Goal: Task Accomplishment & Management: Use online tool/utility

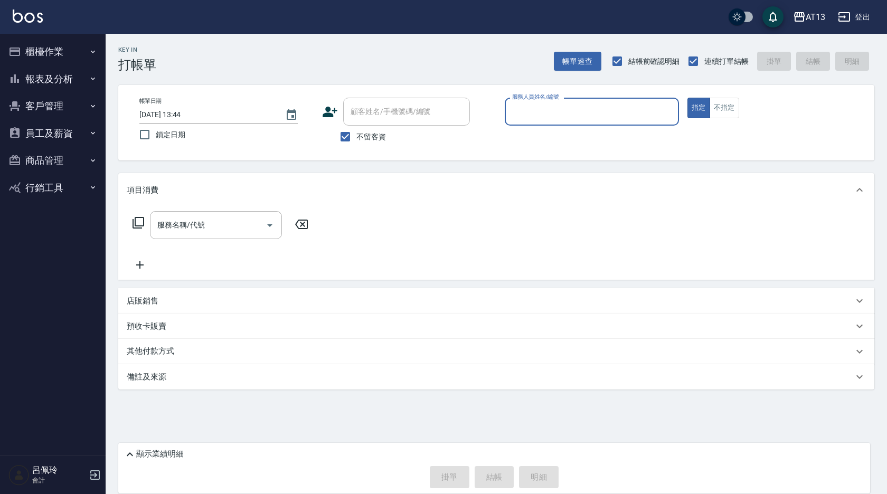
click at [619, 297] on div "店販銷售" at bounding box center [490, 301] width 726 height 11
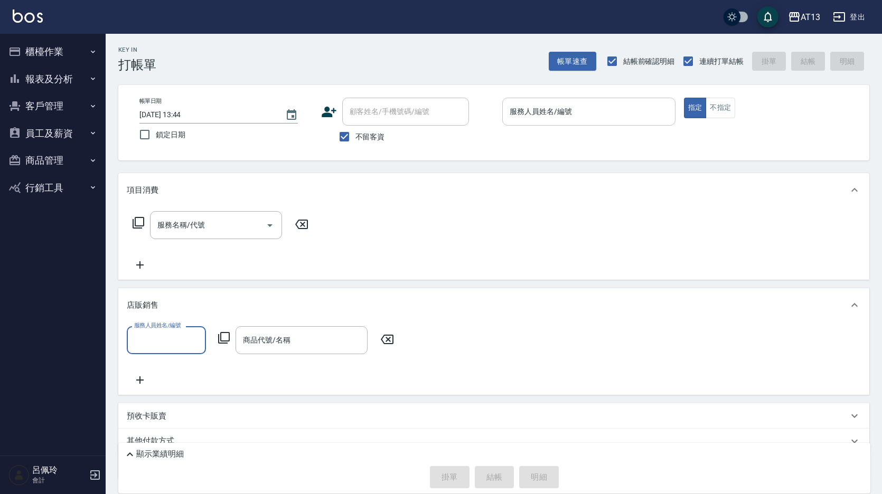
click at [539, 119] on input "服務人員姓名/編號" at bounding box center [589, 111] width 164 height 18
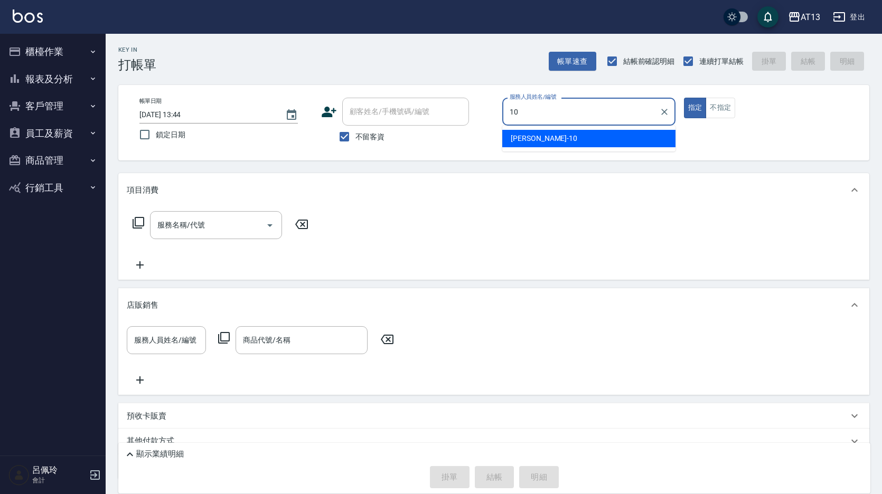
drag, startPoint x: 526, startPoint y: 131, endPoint x: 516, endPoint y: 138, distance: 12.2
click at [526, 133] on div "[PERSON_NAME] -10" at bounding box center [588, 138] width 173 height 17
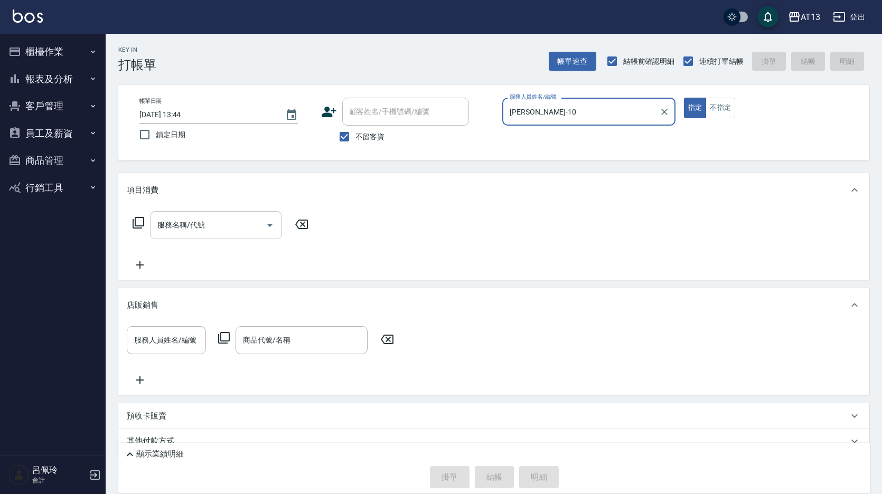
type input "[PERSON_NAME]-10"
click at [228, 226] on input "服務名稱/代號" at bounding box center [208, 225] width 107 height 18
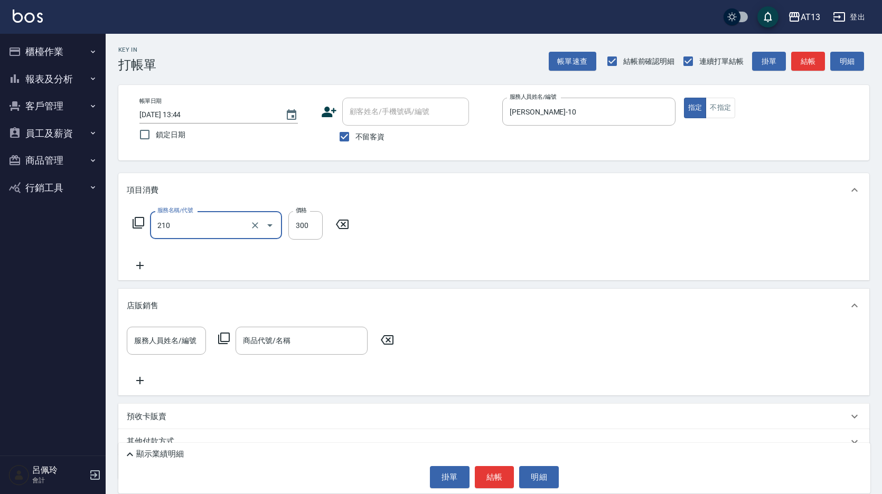
type input "歐娜洗髮精(210)"
type input "[PERSON_NAME]-33"
click at [392, 339] on icon at bounding box center [387, 340] width 26 height 13
click at [491, 471] on button "結帳" at bounding box center [495, 477] width 40 height 22
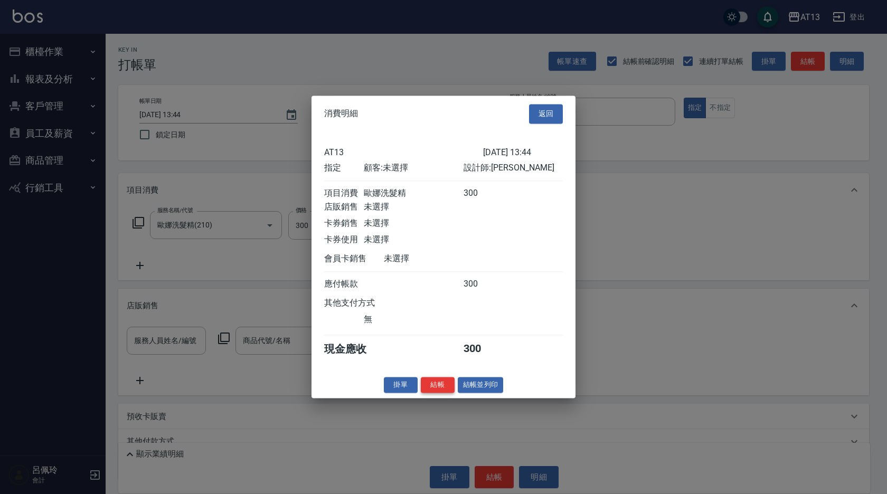
click at [435, 393] on button "結帳" at bounding box center [438, 385] width 34 height 16
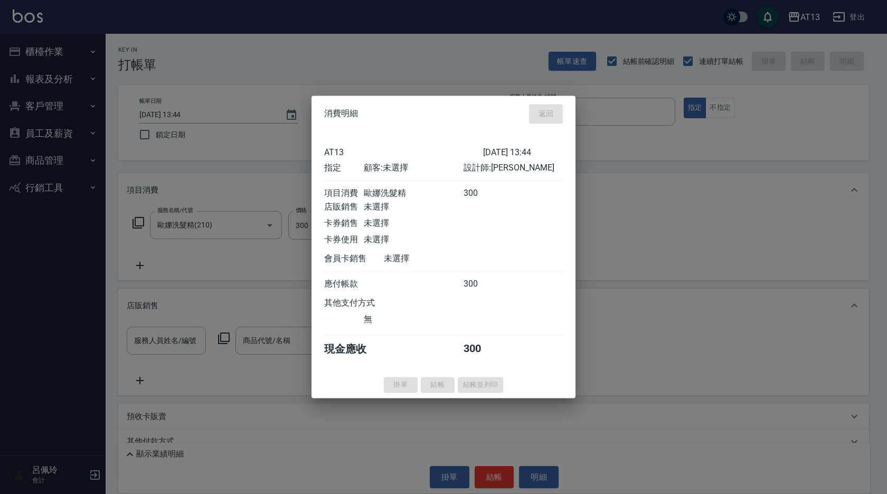
type input "[DATE] 14:18"
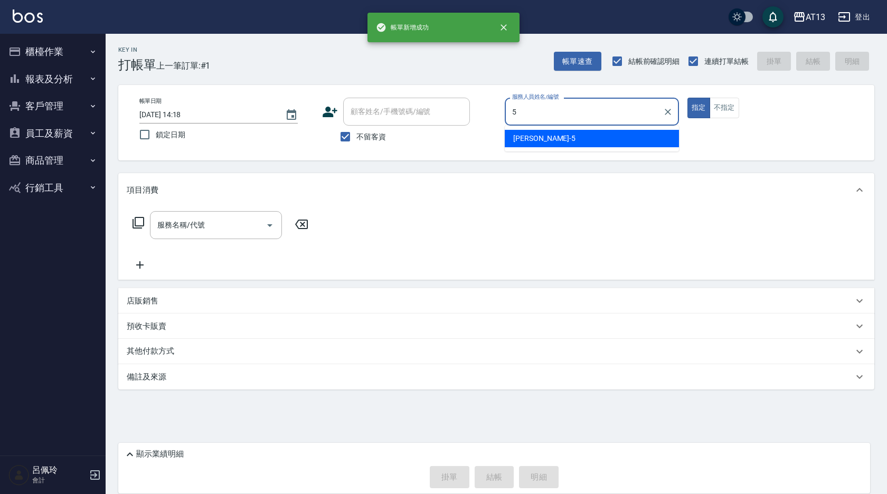
click at [563, 140] on div "[PERSON_NAME] -5" at bounding box center [592, 138] width 174 height 17
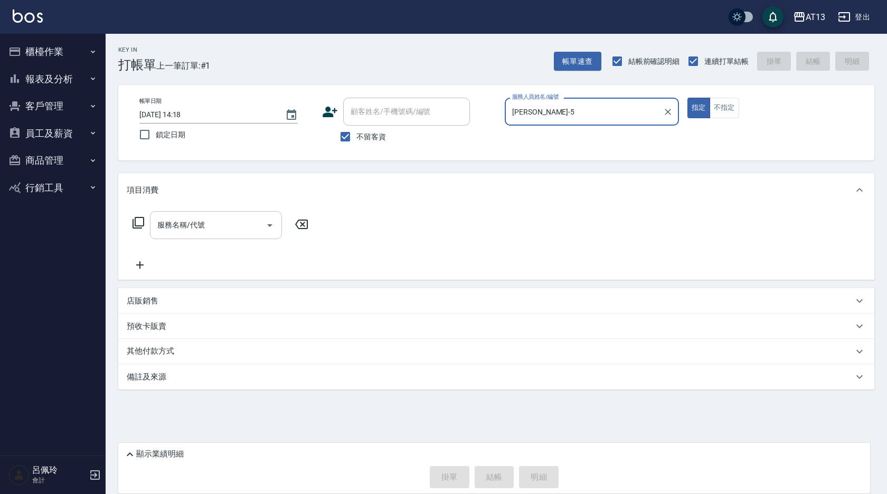
type input "[PERSON_NAME]-5"
click at [231, 232] on input "服務名稱/代號" at bounding box center [208, 225] width 107 height 18
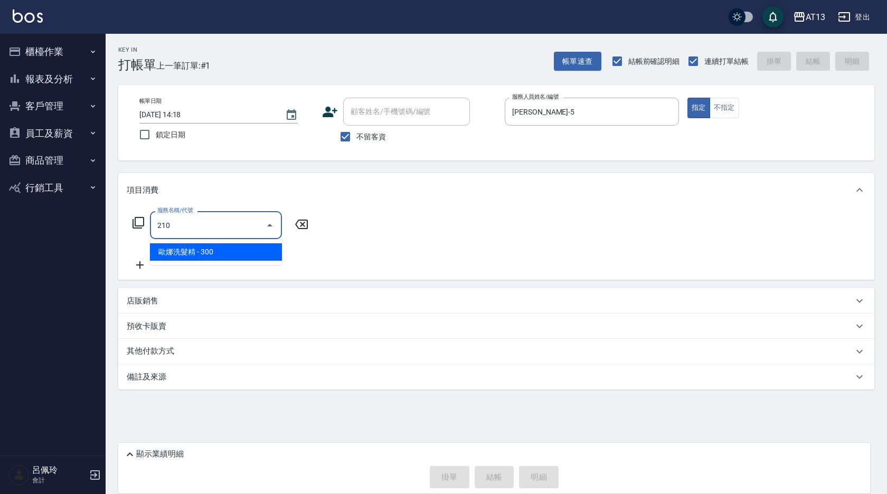
type input "歐娜洗髮精(210)"
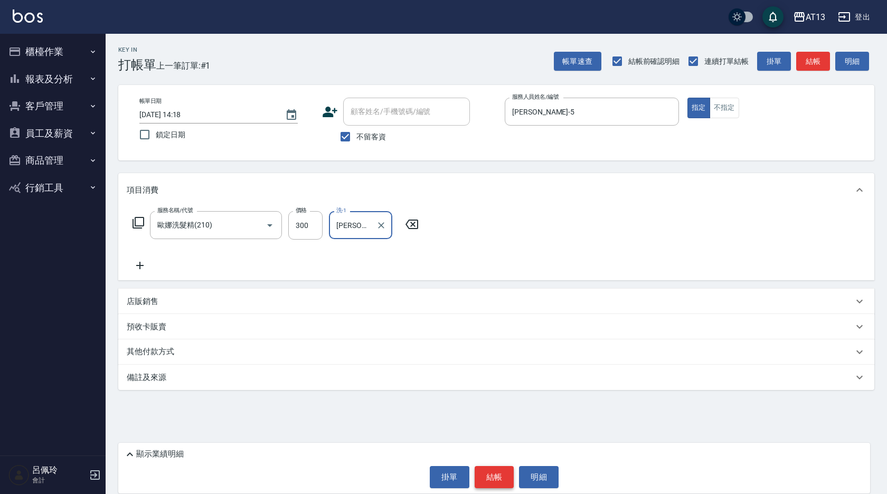
type input "[PERSON_NAME]-5"
click at [488, 483] on button "結帳" at bounding box center [495, 477] width 40 height 22
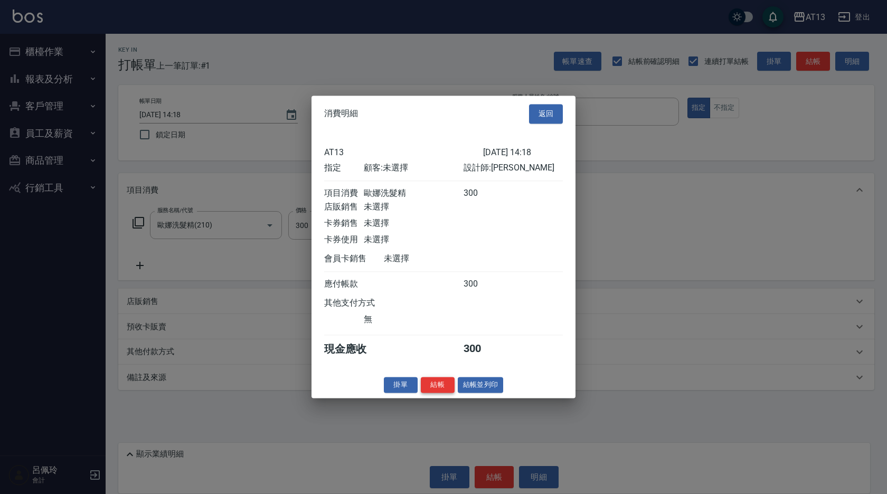
click at [443, 393] on button "結帳" at bounding box center [438, 385] width 34 height 16
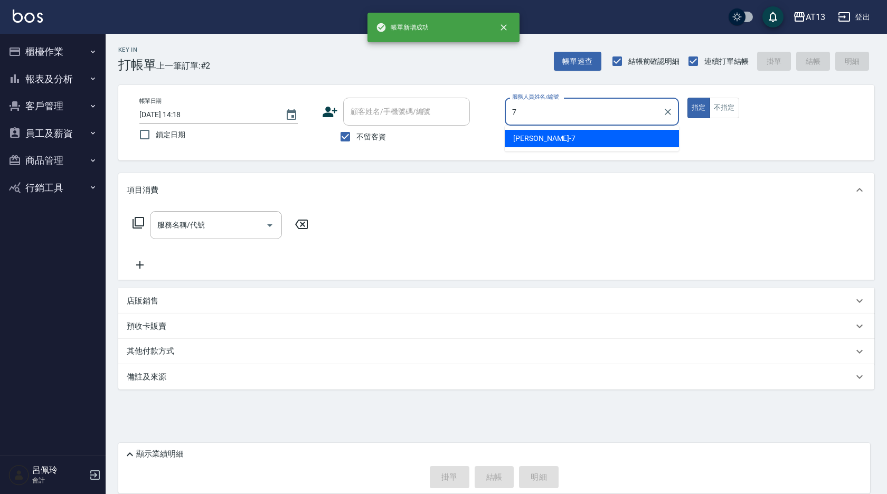
click at [578, 141] on div "[PERSON_NAME]-7" at bounding box center [592, 138] width 174 height 17
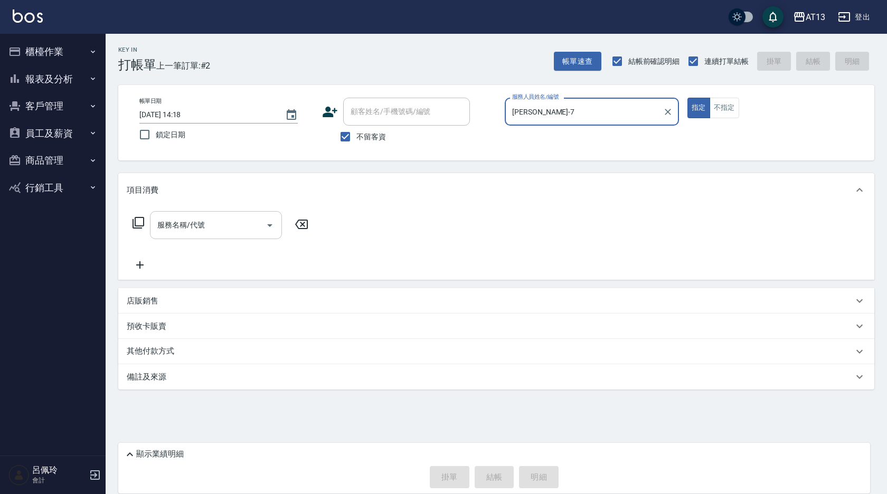
type input "[PERSON_NAME]-7"
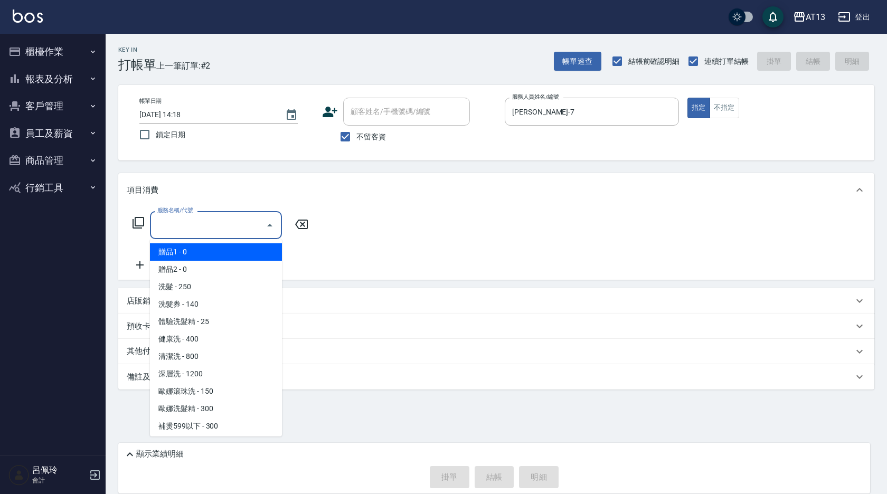
click at [236, 225] on input "服務名稱/代號" at bounding box center [208, 225] width 107 height 18
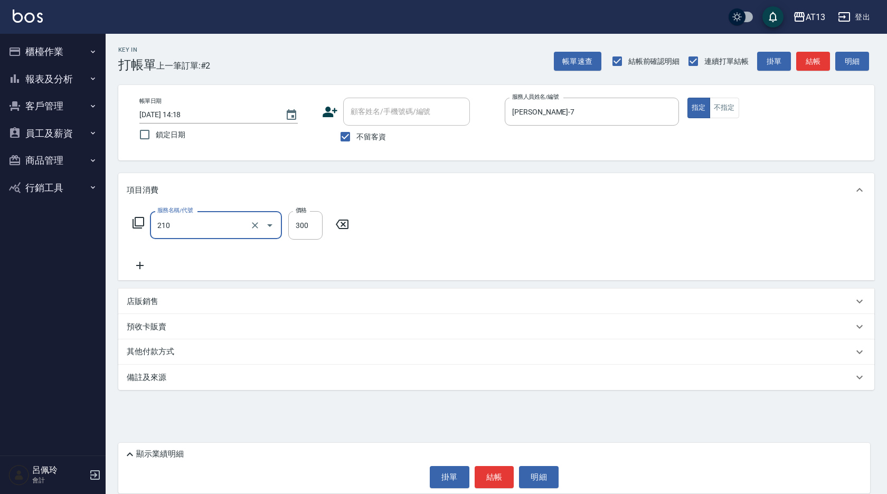
type input "歐娜洗髮精(210)"
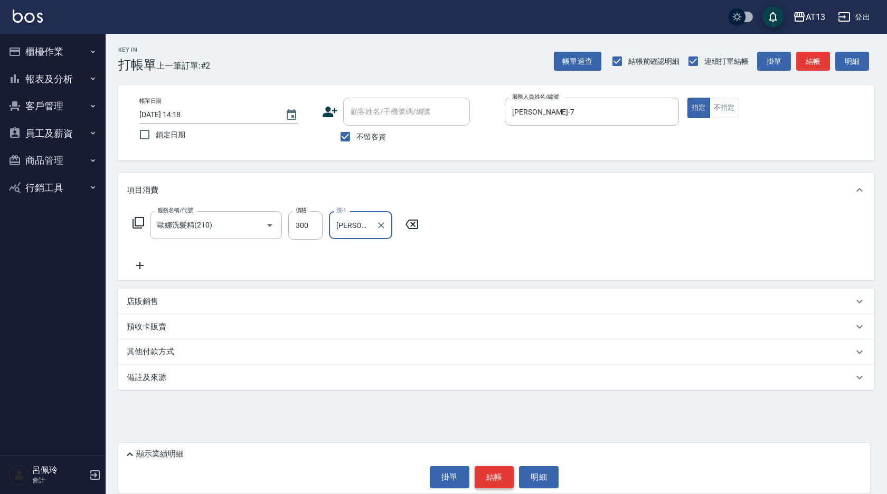
type input "[PERSON_NAME]-31"
click at [508, 479] on button "結帳" at bounding box center [495, 477] width 40 height 22
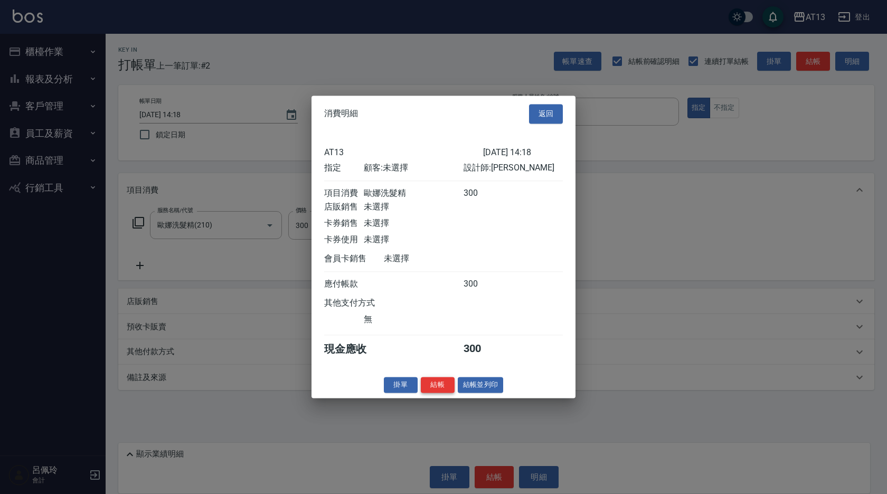
click at [431, 393] on button "結帳" at bounding box center [438, 385] width 34 height 16
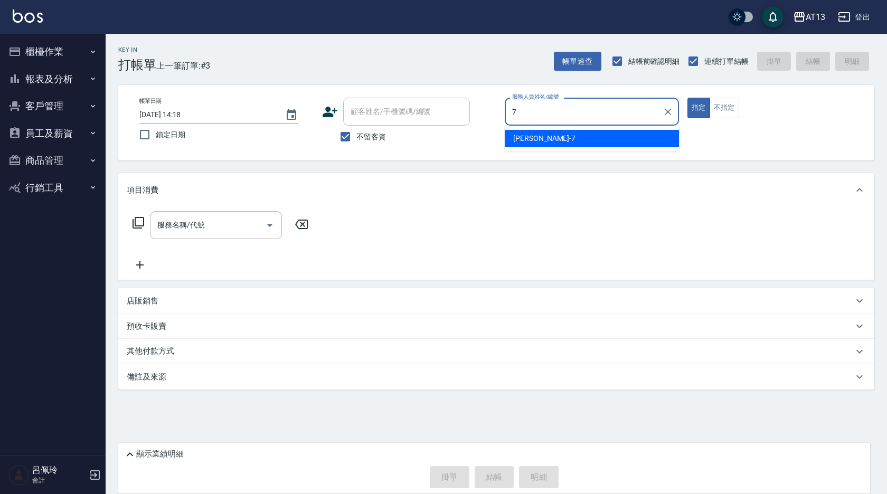
click at [518, 146] on div "[PERSON_NAME]-7" at bounding box center [592, 138] width 174 height 17
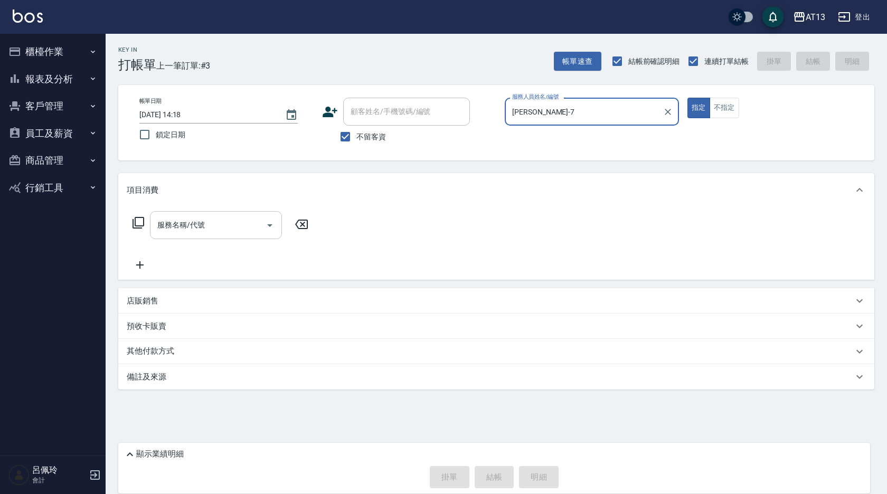
click at [234, 212] on div "服務名稱/代號" at bounding box center [216, 225] width 132 height 28
type input "[PERSON_NAME]-7"
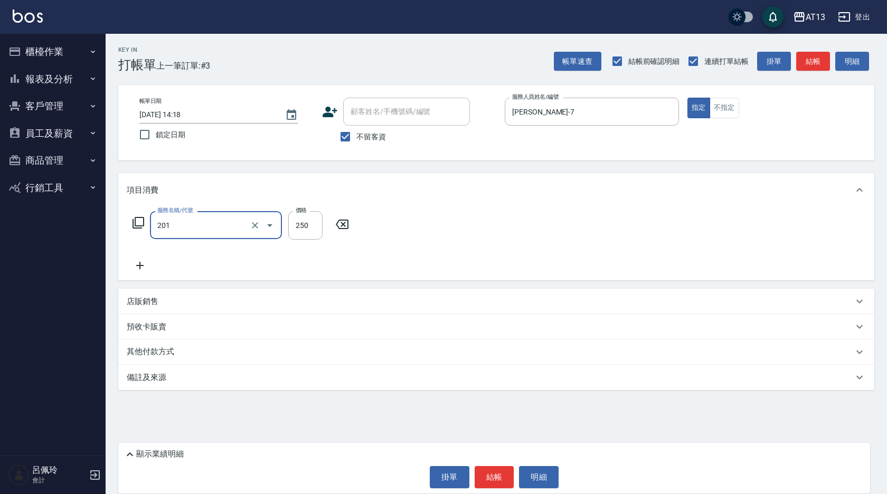
type input "洗髮(201)"
type input "[PERSON_NAME]-24"
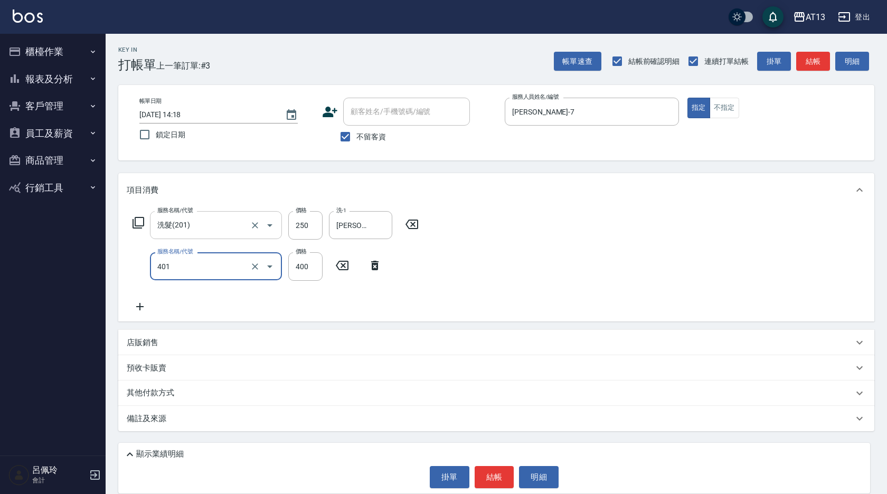
type input "剪髮(401)"
type input "300"
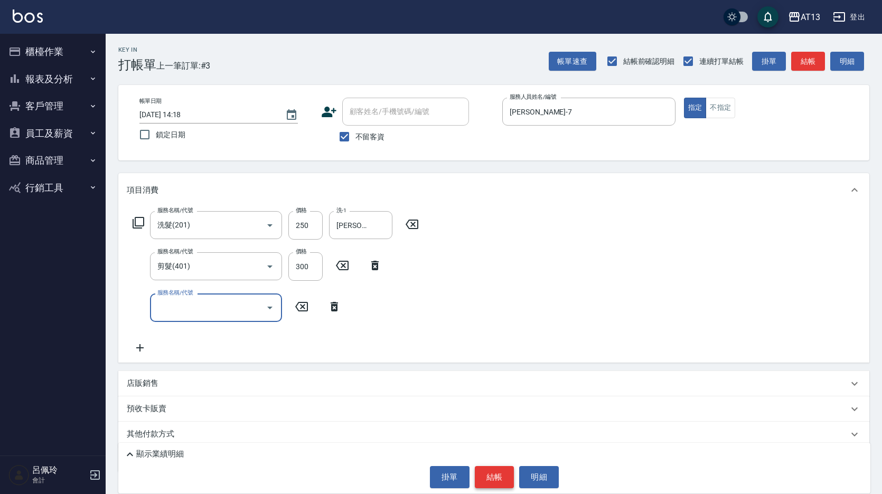
click at [485, 478] on button "結帳" at bounding box center [495, 477] width 40 height 22
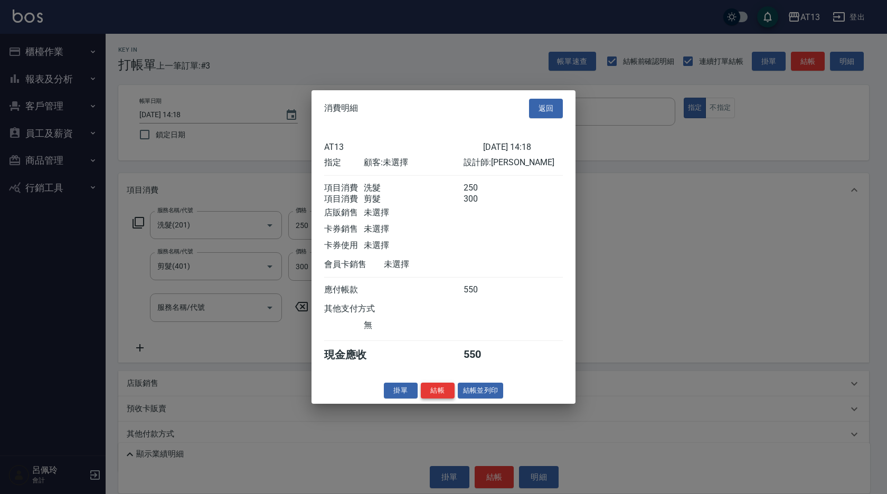
click at [437, 399] on button "結帳" at bounding box center [438, 390] width 34 height 16
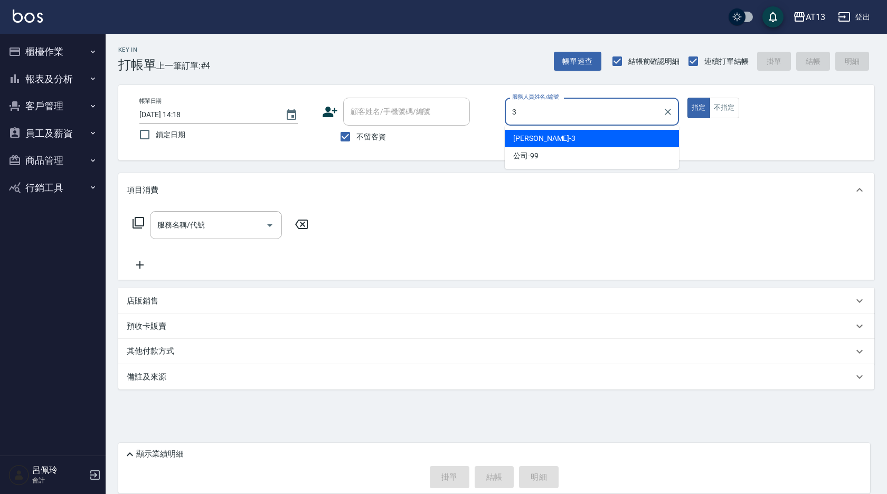
click at [544, 149] on div "公司 -99" at bounding box center [592, 155] width 174 height 17
type input "公司-99"
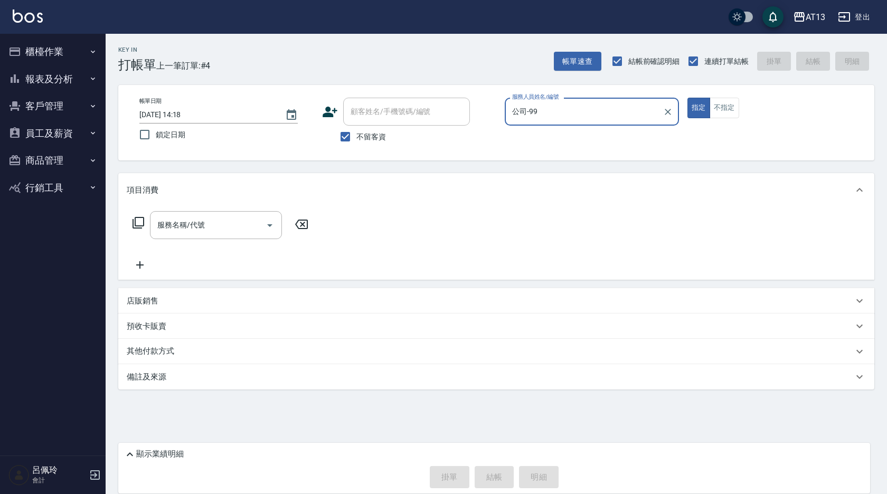
click at [670, 112] on icon "Clear" at bounding box center [668, 112] width 11 height 11
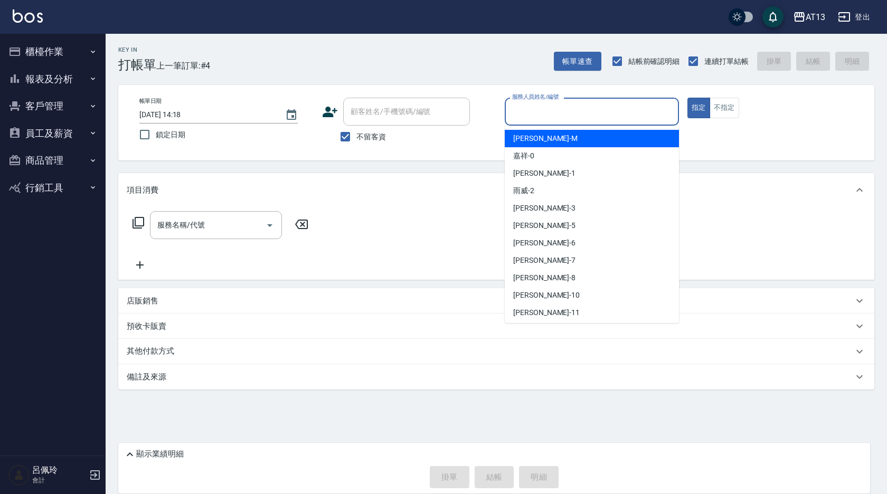
click at [609, 109] on input "服務人員姓名/編號" at bounding box center [591, 111] width 165 height 18
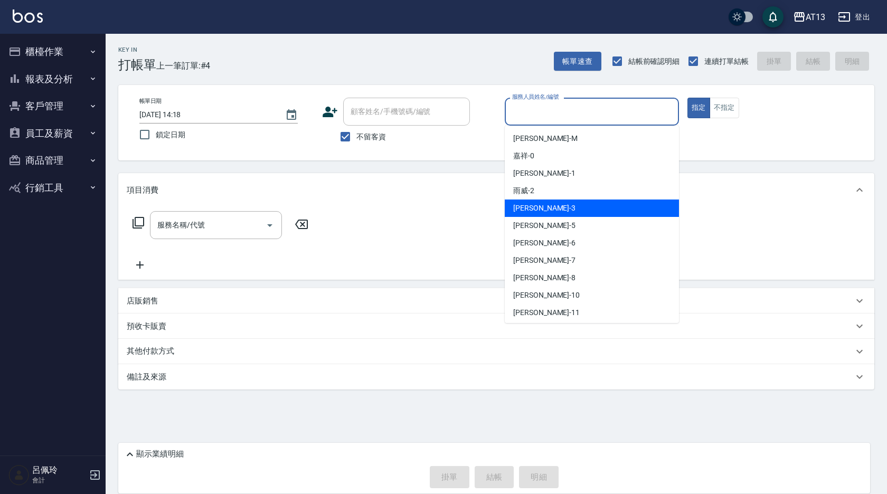
click at [543, 204] on div "[PERSON_NAME] -3" at bounding box center [592, 208] width 174 height 17
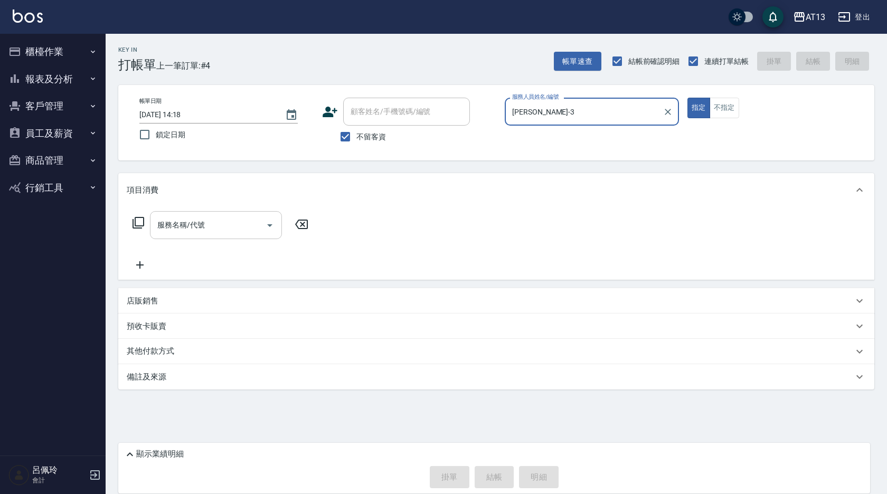
type input "[PERSON_NAME]-3"
click at [254, 218] on input "服務名稱/代號" at bounding box center [208, 225] width 107 height 18
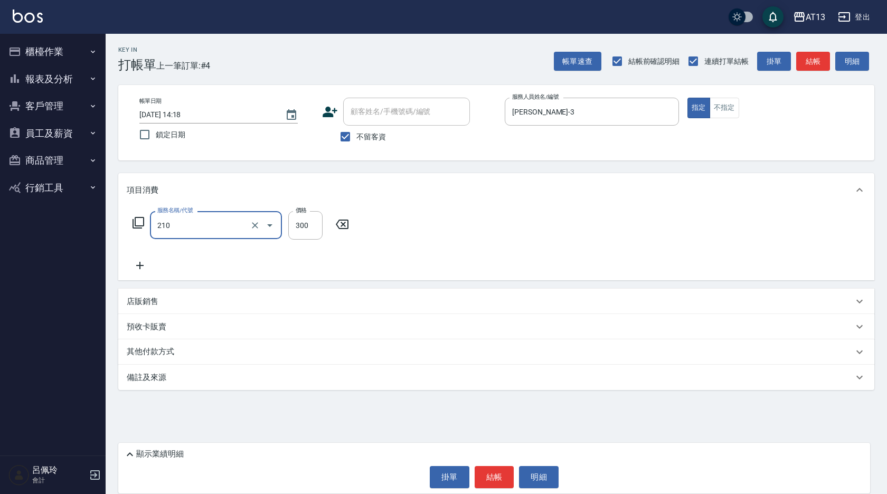
type input "歐娜洗髮精(210)"
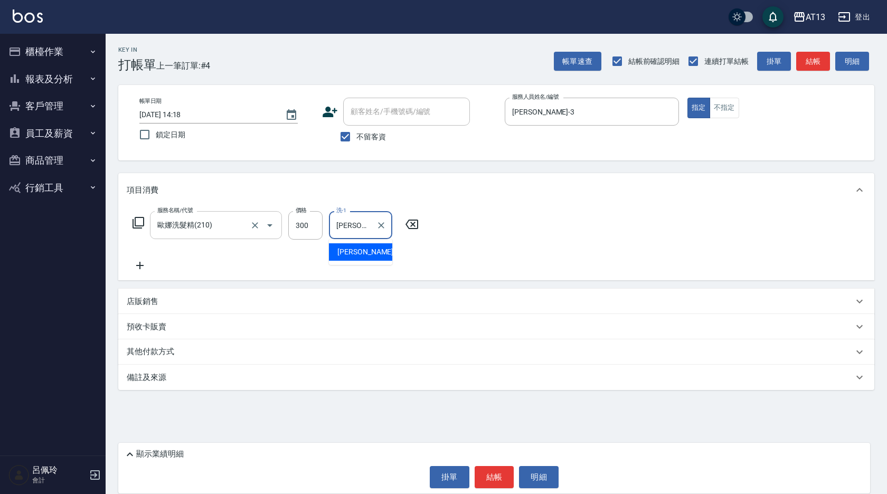
type input "[PERSON_NAME]-24"
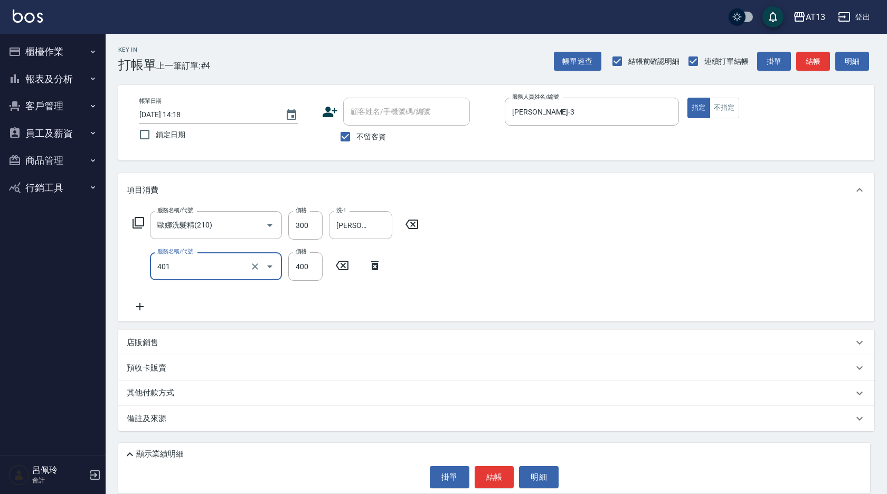
type input "剪髮(401)"
drag, startPoint x: 450, startPoint y: 281, endPoint x: 416, endPoint y: 303, distance: 40.1
click at [450, 282] on div "服務名稱/代號 [PERSON_NAME]洗髮精(210) 服務名稱/代號 價格 300 價格 洗-1 [PERSON_NAME]-24 洗-1 服務名稱/代…" at bounding box center [496, 264] width 756 height 115
click at [486, 473] on button "結帳" at bounding box center [495, 477] width 40 height 22
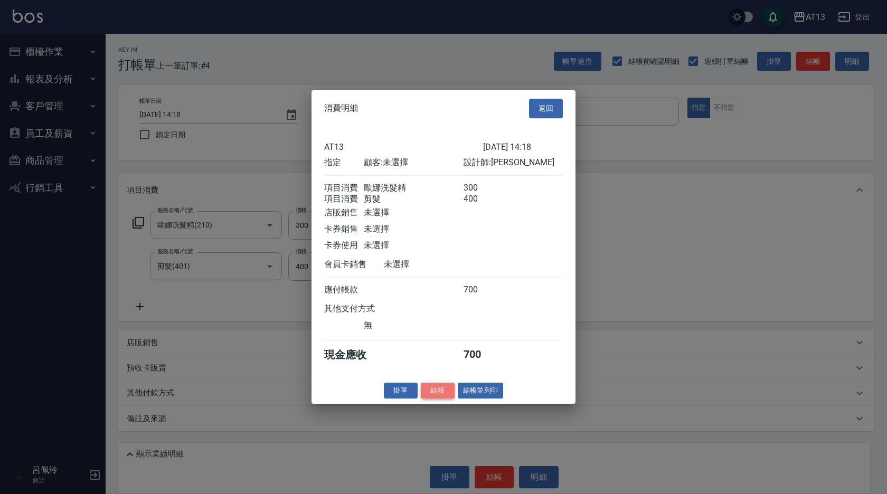
click at [440, 396] on button "結帳" at bounding box center [438, 390] width 34 height 16
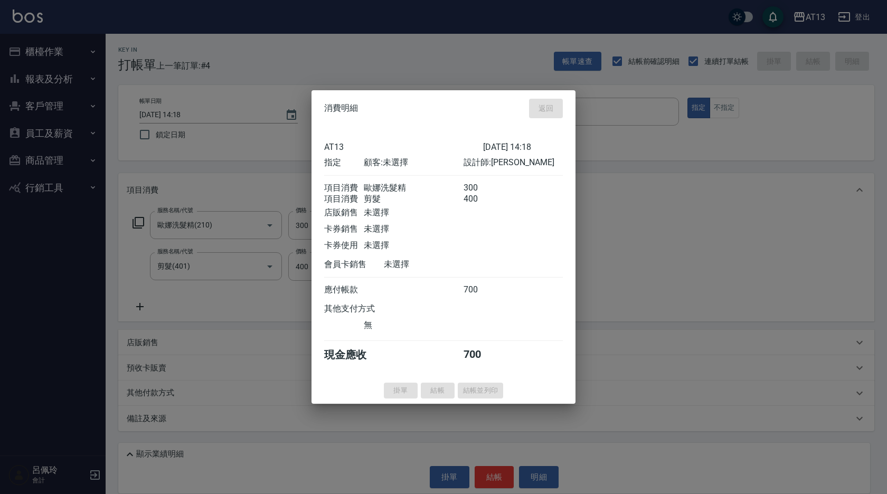
type input "[DATE] 14:19"
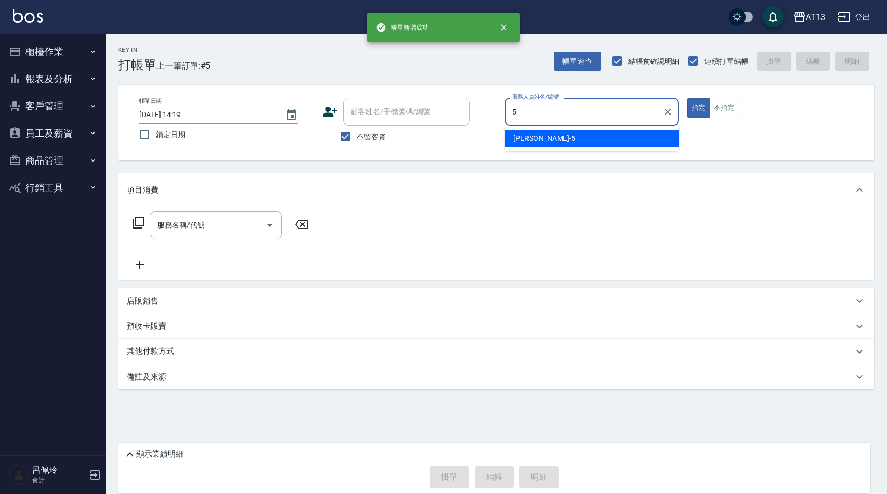
click at [562, 141] on div "[PERSON_NAME] -5" at bounding box center [592, 138] width 174 height 17
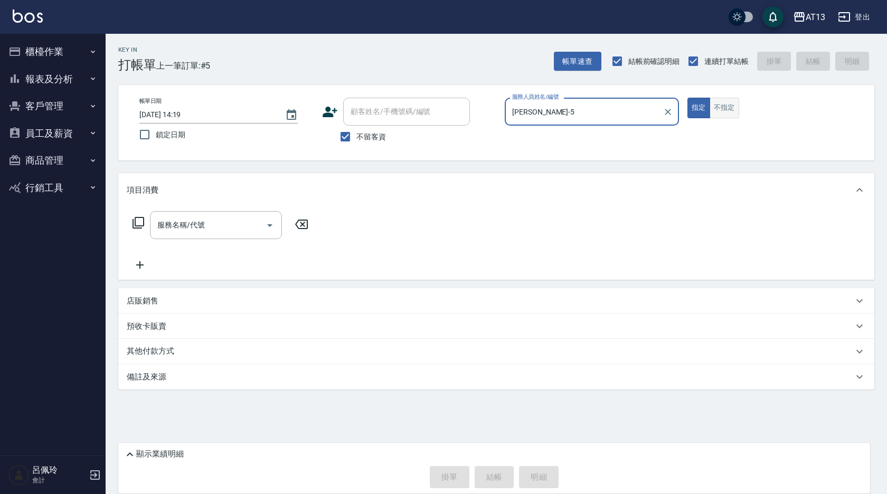
type input "[PERSON_NAME]-5"
click at [723, 114] on button "不指定" at bounding box center [725, 108] width 30 height 21
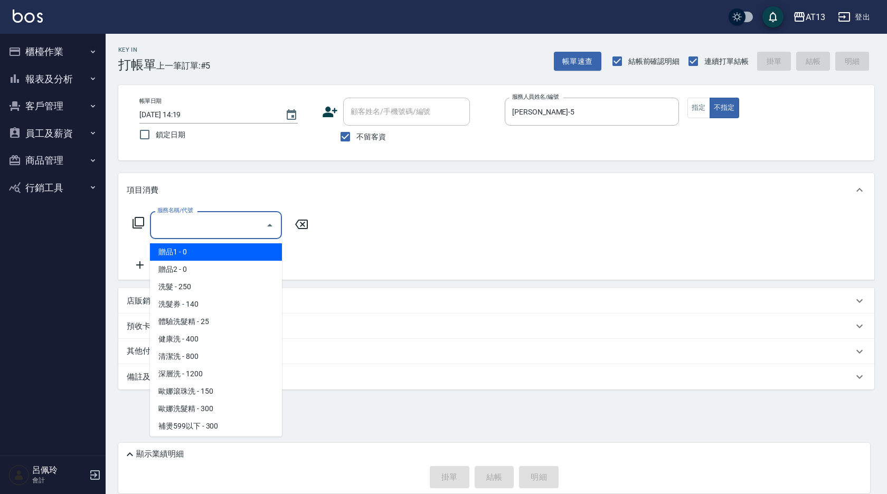
click at [256, 226] on input "服務名稱/代號" at bounding box center [208, 225] width 107 height 18
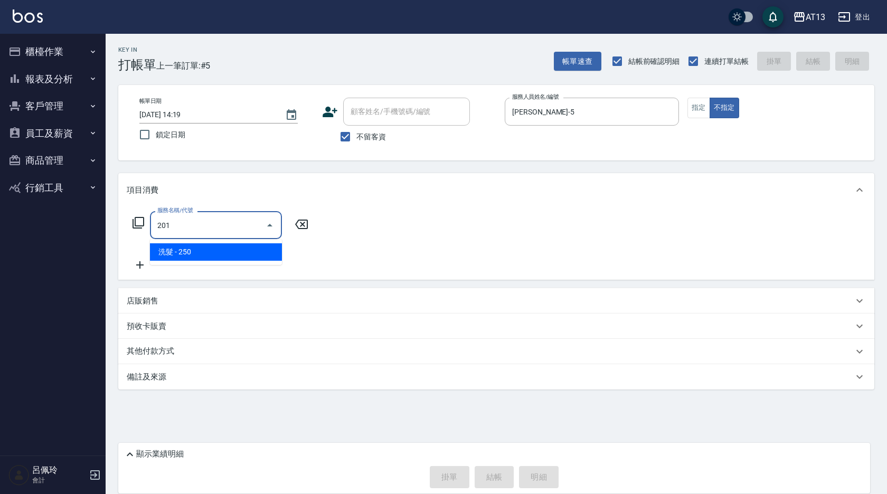
type input "洗髮(201)"
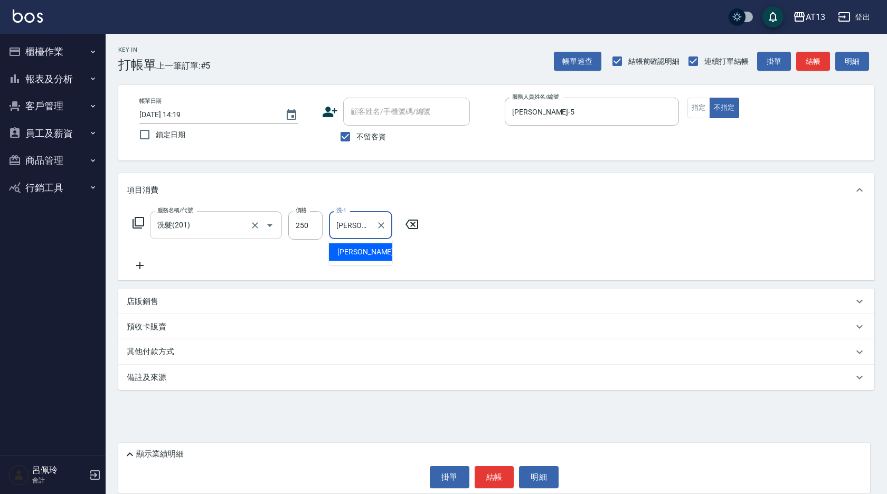
type input "[PERSON_NAME]-5"
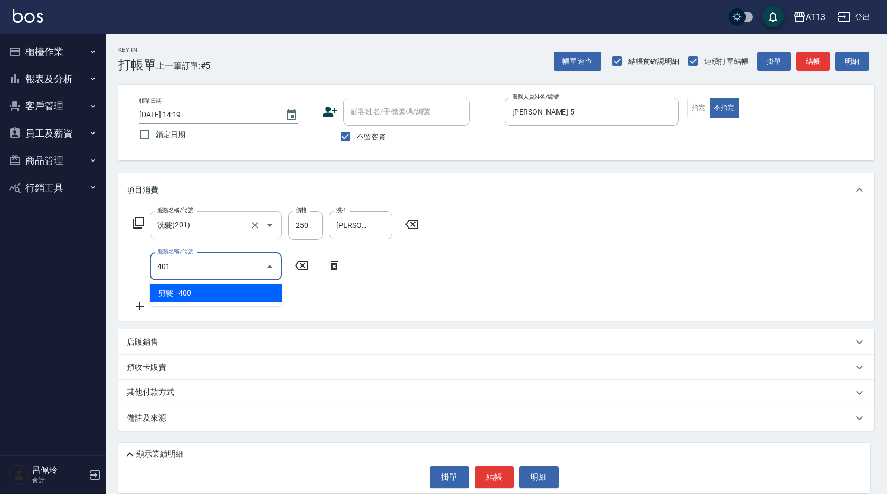
type input "剪髮(401)"
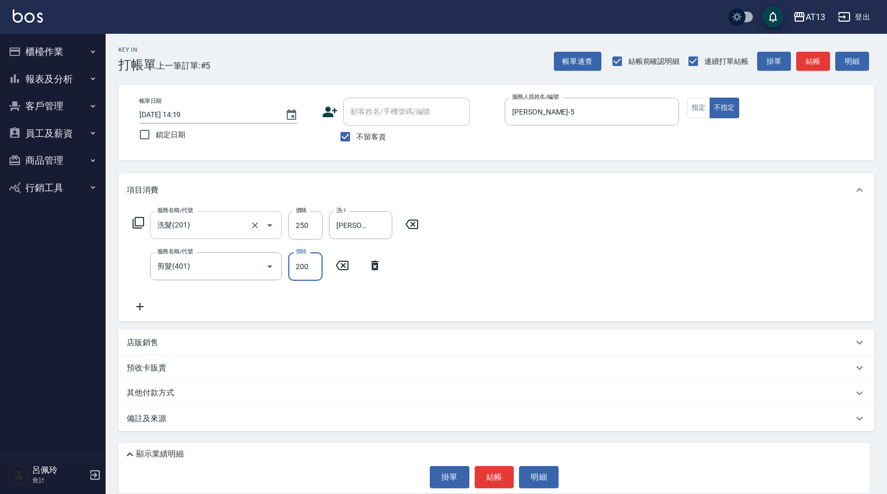
type input "200"
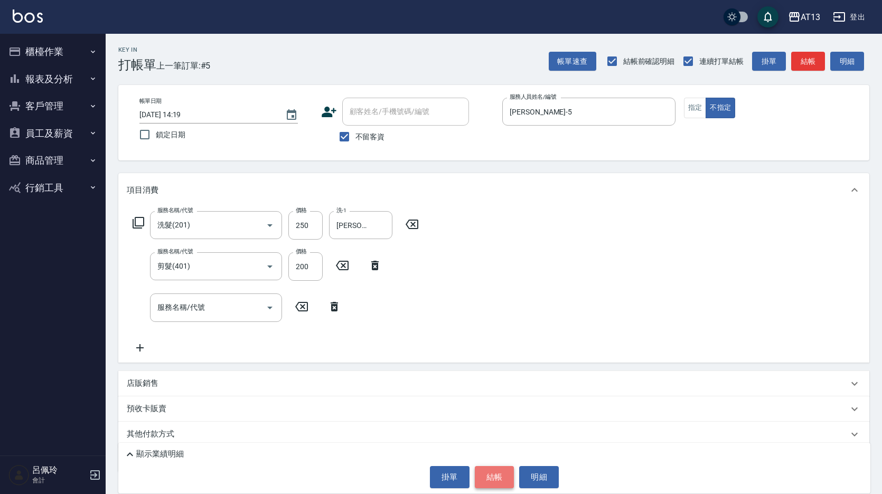
click at [498, 476] on button "結帳" at bounding box center [495, 477] width 40 height 22
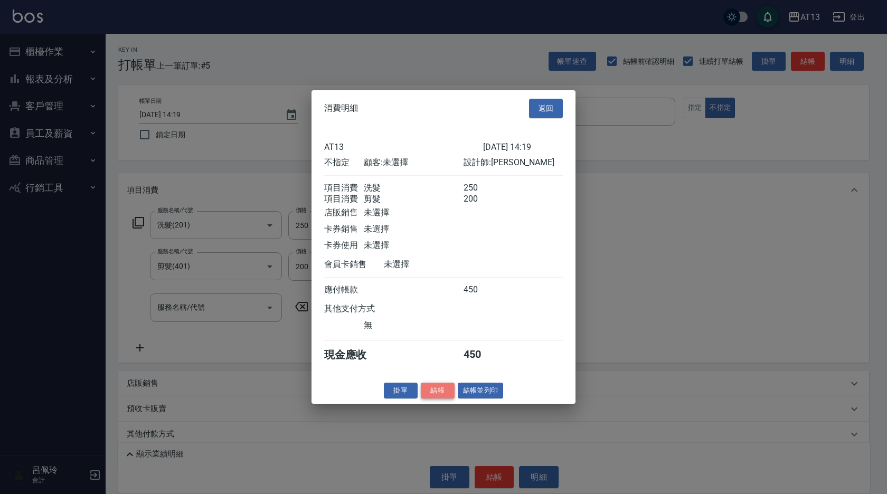
click at [441, 396] on button "結帳" at bounding box center [438, 390] width 34 height 16
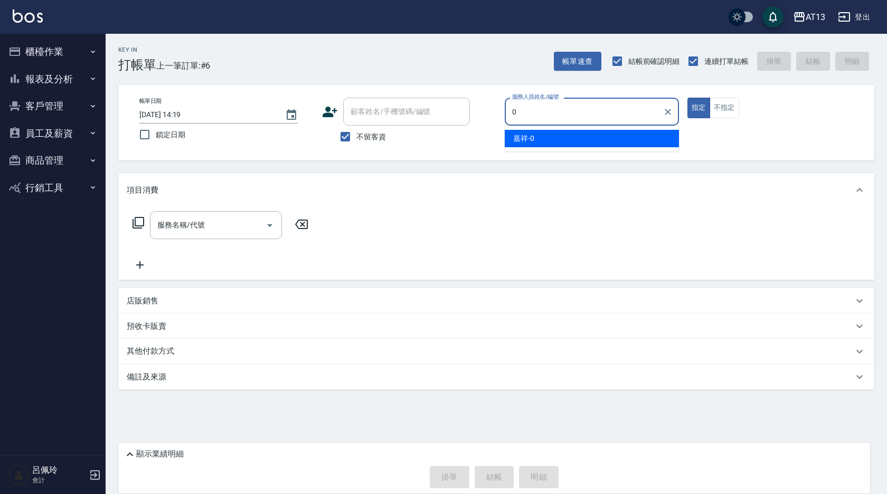
click at [564, 138] on div "嘉祥 -0" at bounding box center [592, 138] width 174 height 17
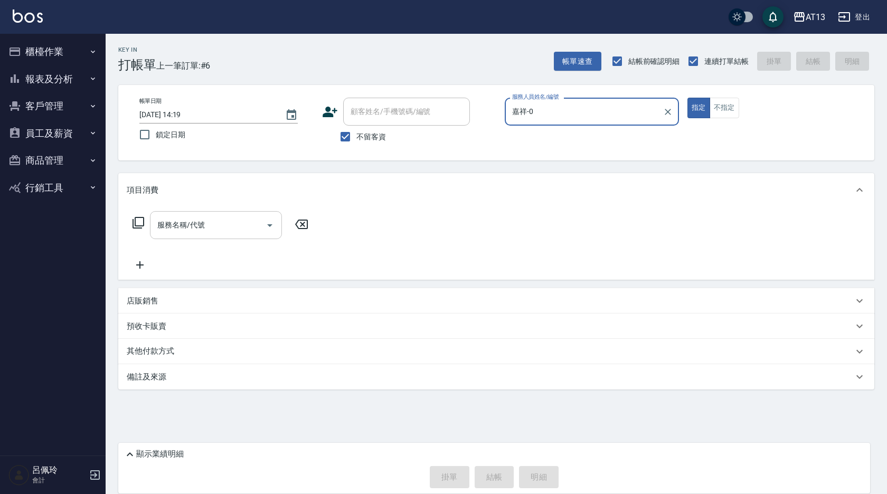
type input "嘉祥-0"
click at [242, 225] on input "服務名稱/代號" at bounding box center [208, 225] width 107 height 18
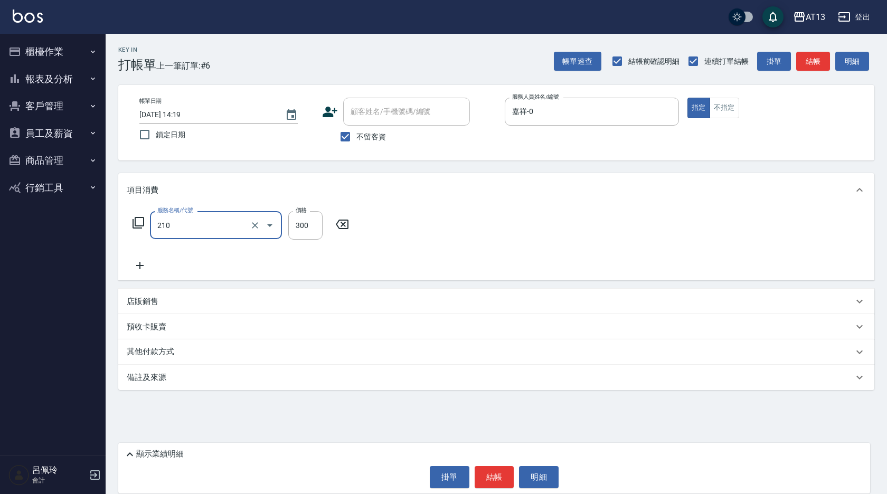
type input "歐娜洗髮精(210)"
type input "[PERSON_NAME]-26"
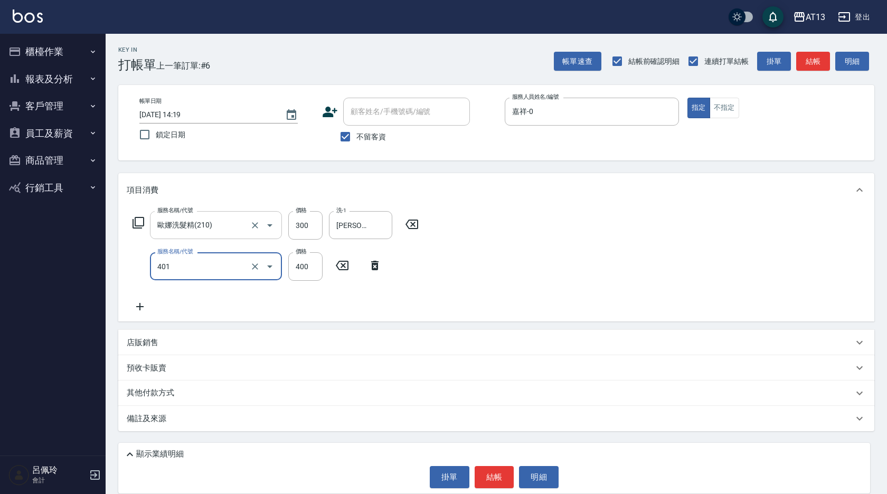
type input "剪髮(401)"
type input "450"
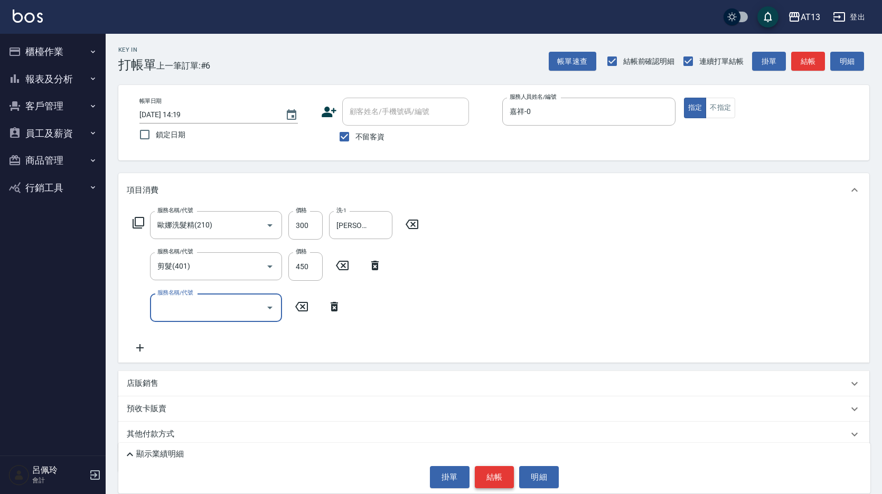
click at [487, 473] on button "結帳" at bounding box center [495, 477] width 40 height 22
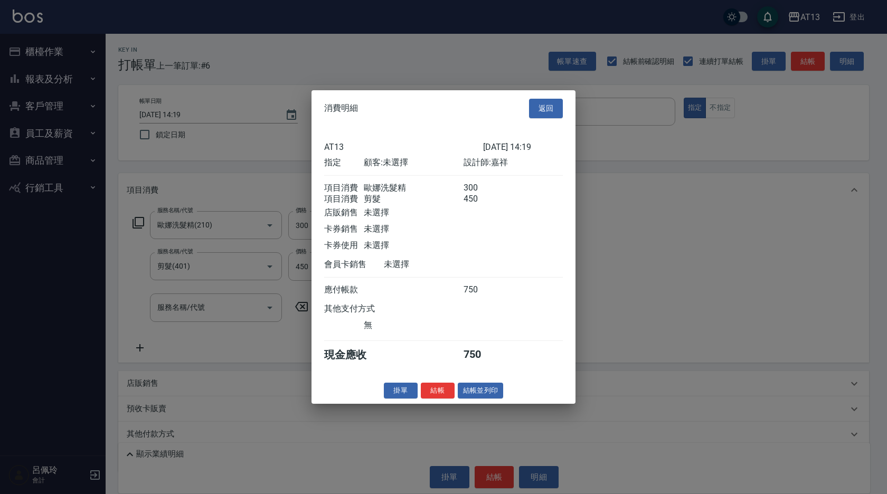
click at [446, 398] on button "結帳" at bounding box center [438, 390] width 34 height 16
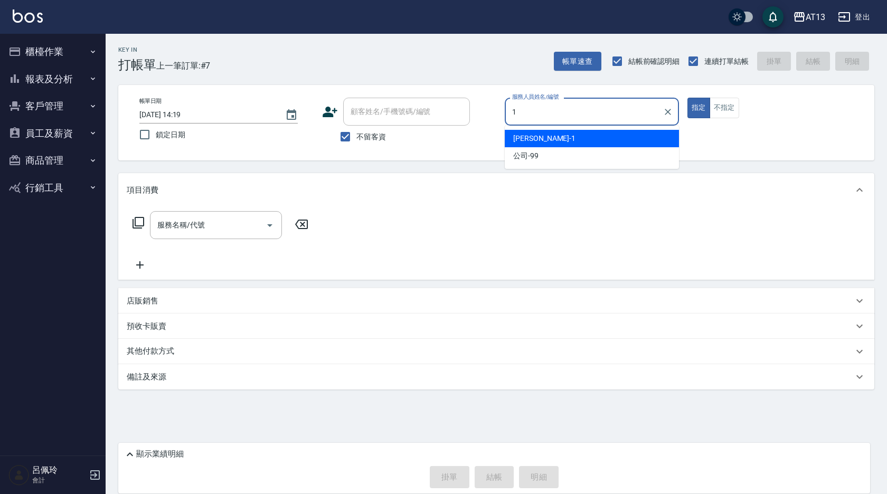
click at [578, 135] on div "[PERSON_NAME] -1" at bounding box center [592, 138] width 174 height 17
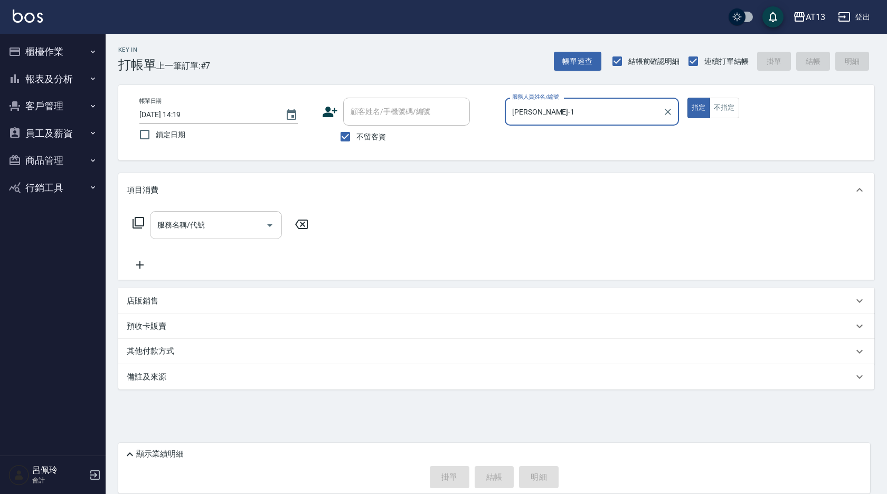
type input "[PERSON_NAME]-1"
click at [221, 229] on input "服務名稱/代號" at bounding box center [208, 225] width 107 height 18
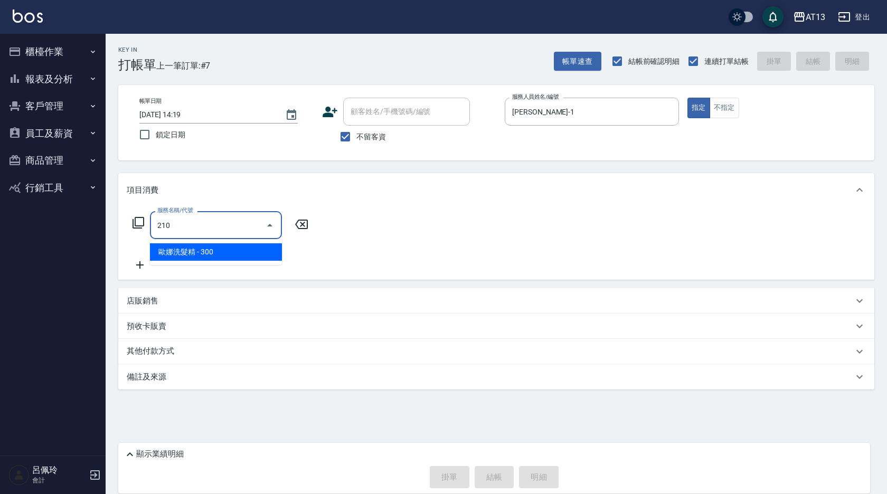
type input "歐娜洗髮精(210)"
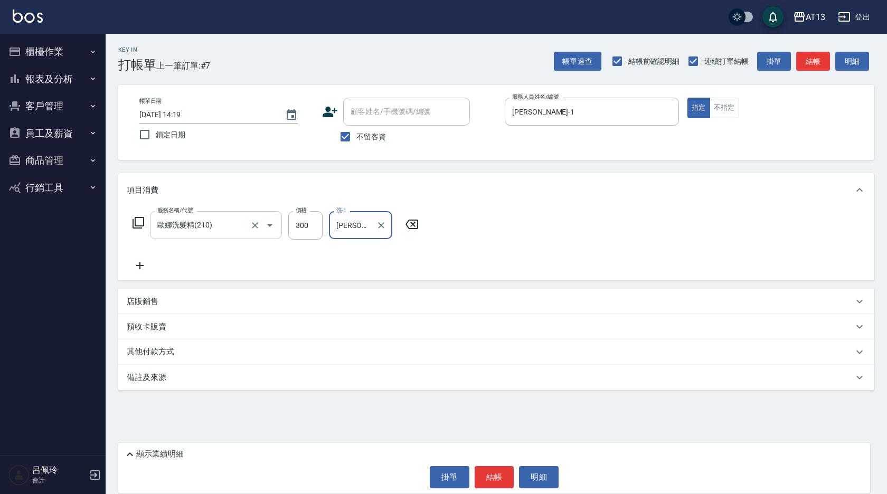
type input "[PERSON_NAME]-11"
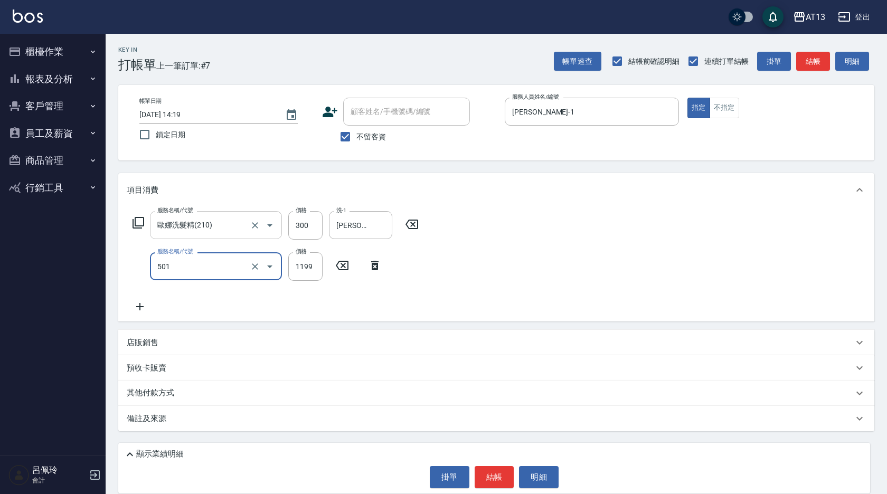
type input "染髮(501)"
type input "2100"
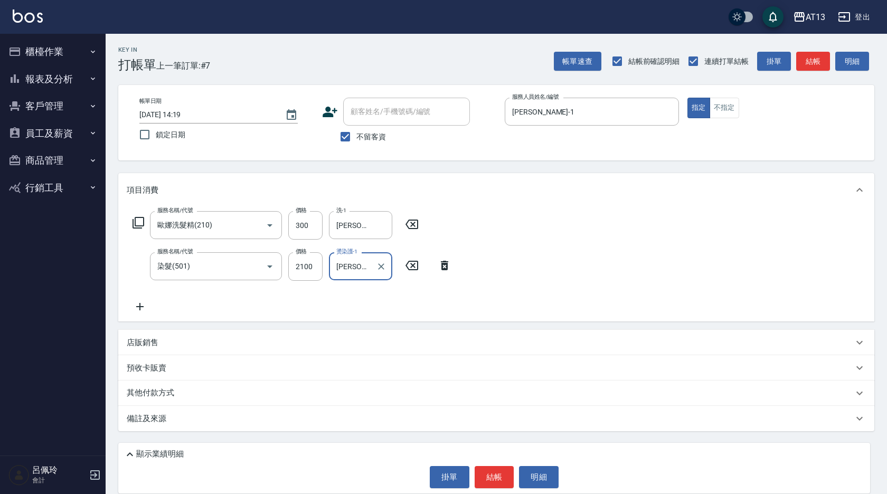
type input "[PERSON_NAME]-11"
drag, startPoint x: 609, startPoint y: 277, endPoint x: 602, endPoint y: 287, distance: 12.2
click at [609, 279] on div "服務名稱/代號 [PERSON_NAME]洗髮精(210) 服務名稱/代號 價格 300 價格 洗-1 [PERSON_NAME]-11 洗-1 服務名稱/代…" at bounding box center [496, 264] width 756 height 115
click at [486, 477] on button "結帳" at bounding box center [495, 477] width 40 height 22
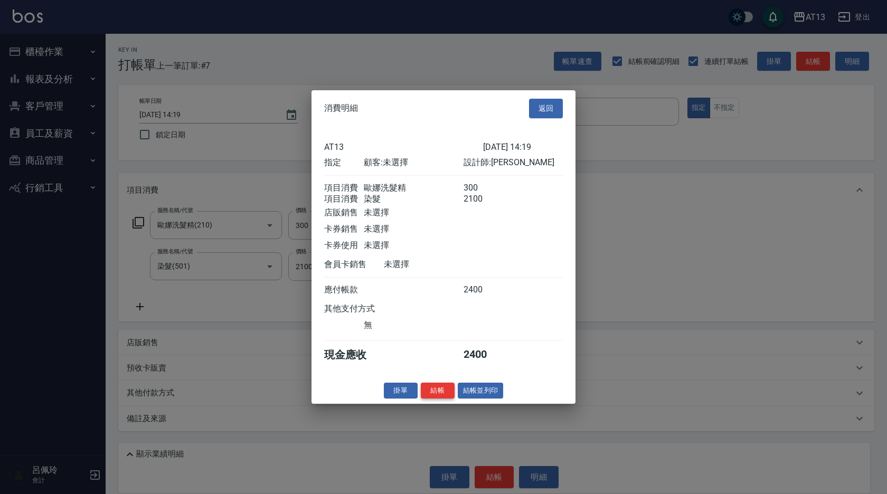
click at [432, 398] on button "結帳" at bounding box center [438, 390] width 34 height 16
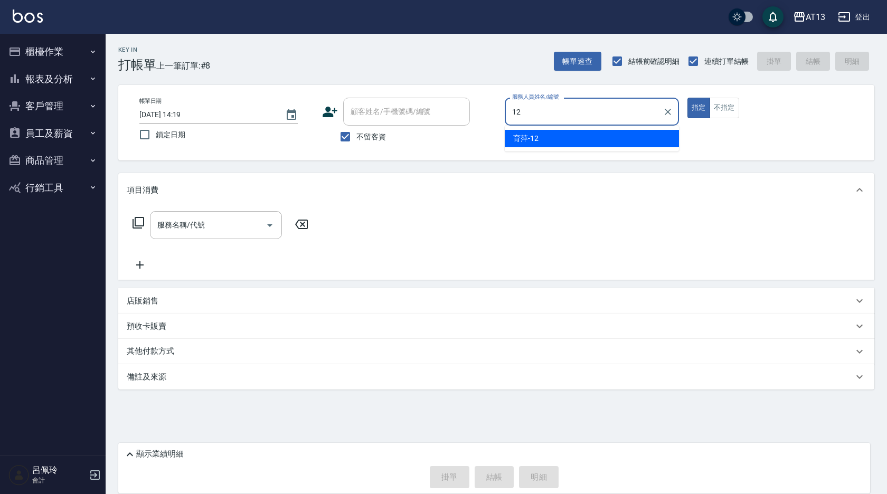
drag, startPoint x: 517, startPoint y: 149, endPoint x: 521, endPoint y: 143, distance: 7.3
click at [518, 148] on ul "育萍 -12" at bounding box center [592, 139] width 174 height 26
click at [521, 143] on span "育萍 -12" at bounding box center [525, 138] width 25 height 11
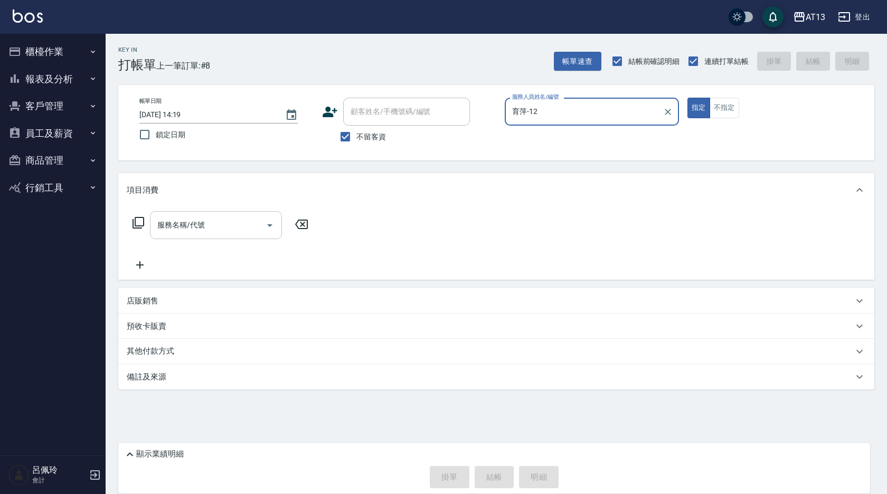
type input "育萍-12"
click at [215, 219] on input "服務名稱/代號" at bounding box center [208, 225] width 107 height 18
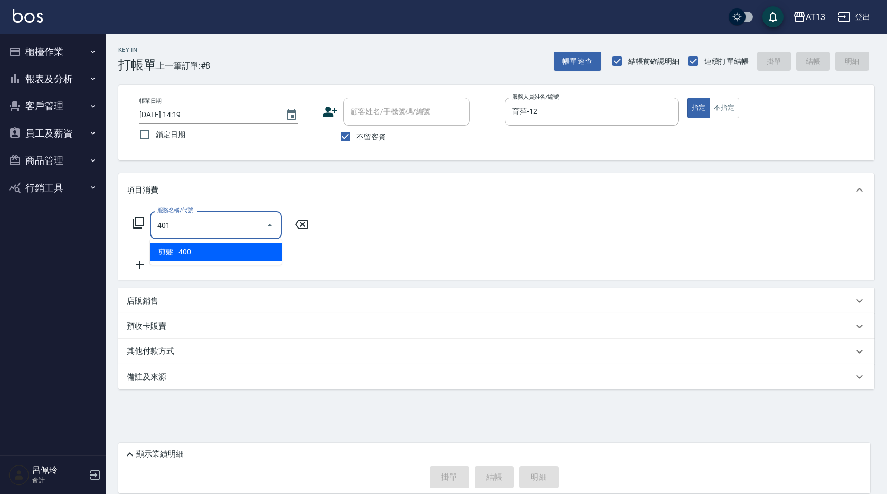
type input "剪髮(401)"
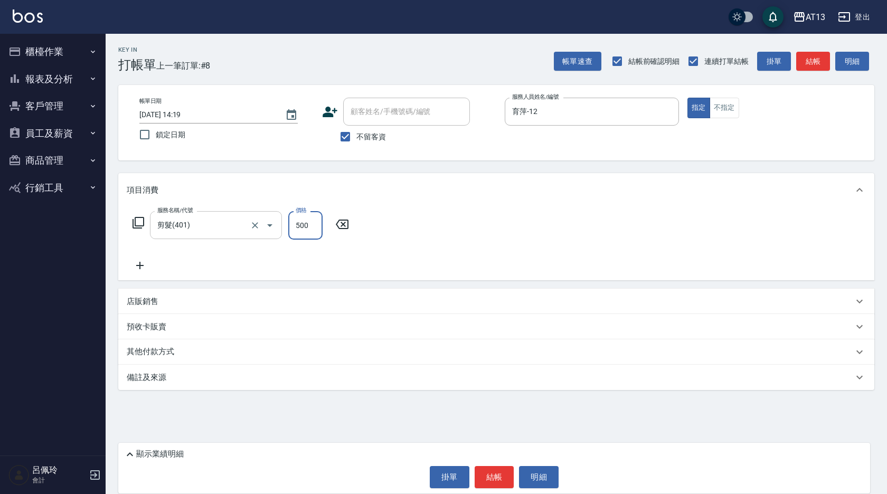
type input "500"
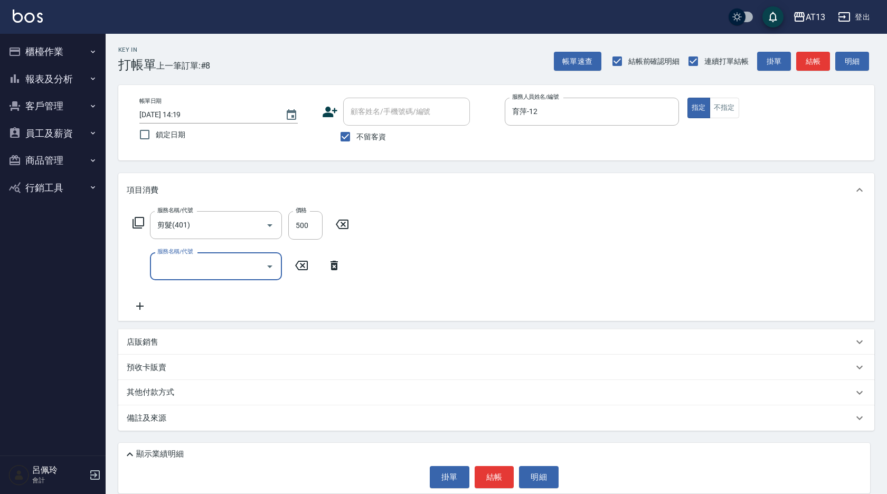
click at [358, 248] on div "服務名稱/代號 剪髮(401) 服務名稱/代號 價格 500 價格 服務名稱/代號 服務名稱/代號" at bounding box center [496, 264] width 756 height 114
click at [519, 489] on div "顯示業績明細 掛單 結帳 明細" at bounding box center [494, 468] width 752 height 51
click at [498, 476] on button "結帳" at bounding box center [495, 477] width 40 height 22
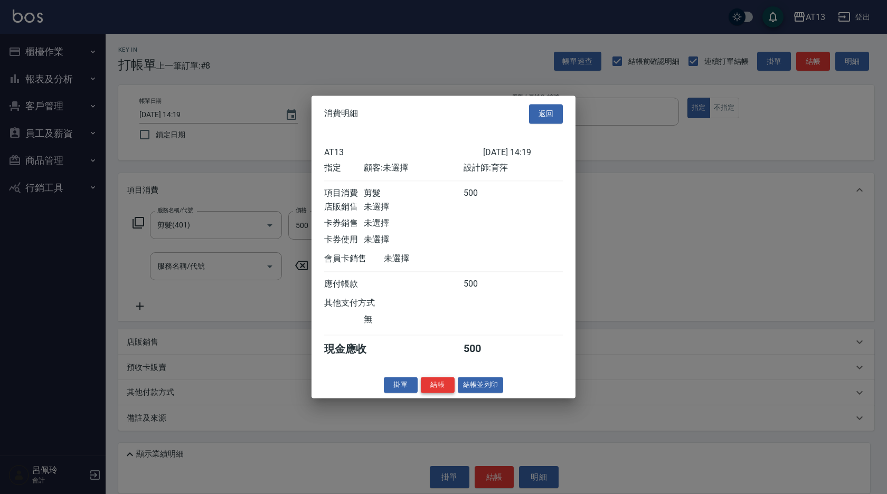
click at [437, 393] on button "結帳" at bounding box center [438, 385] width 34 height 16
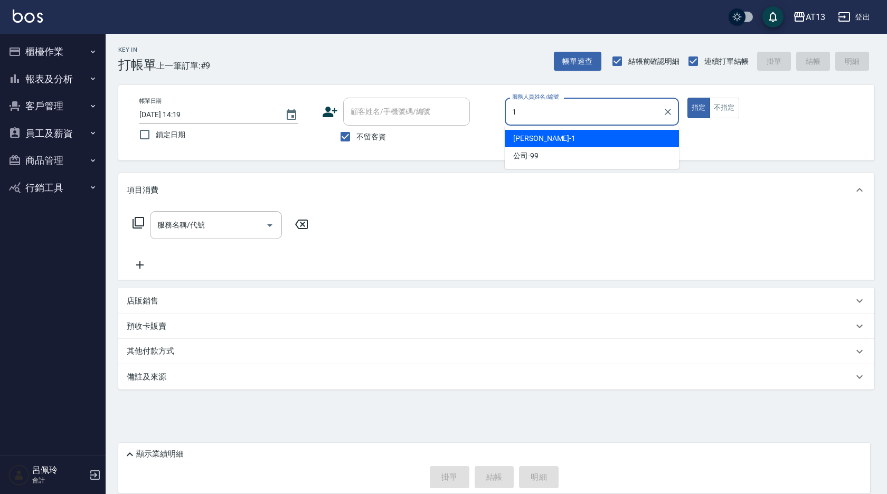
click at [571, 138] on div "[PERSON_NAME] -1" at bounding box center [592, 138] width 174 height 17
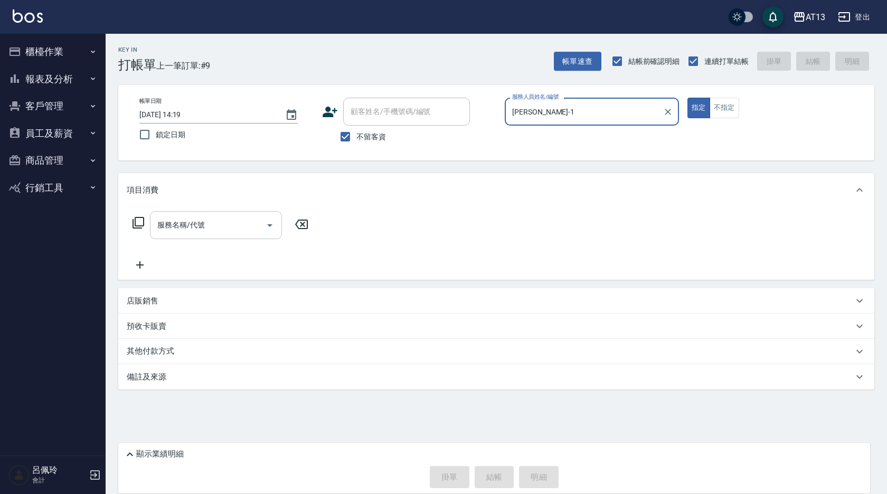
type input "[PERSON_NAME]-1"
click at [219, 230] on input "服務名稱/代號" at bounding box center [208, 225] width 107 height 18
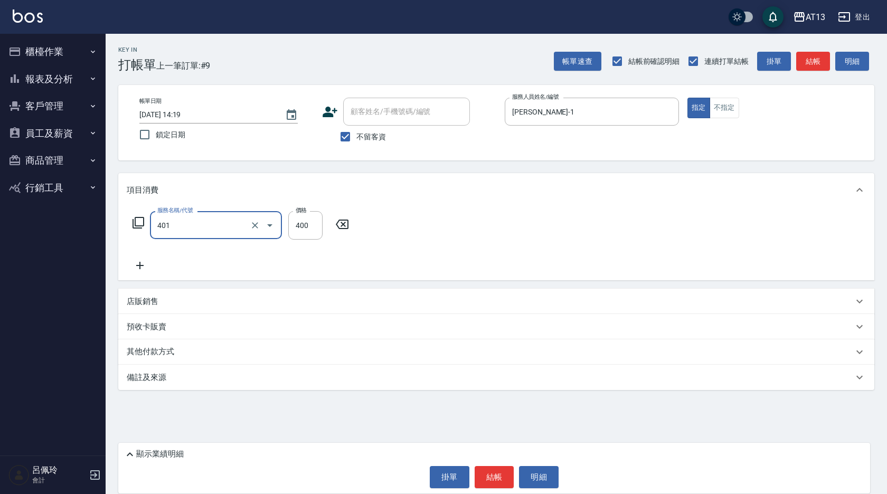
type input "剪髮(401)"
click at [421, 228] on div "服務名稱/代號 剪髮(401) 服務名稱/代號 價格 400 價格" at bounding box center [496, 243] width 756 height 73
click at [497, 474] on button "結帳" at bounding box center [495, 477] width 40 height 22
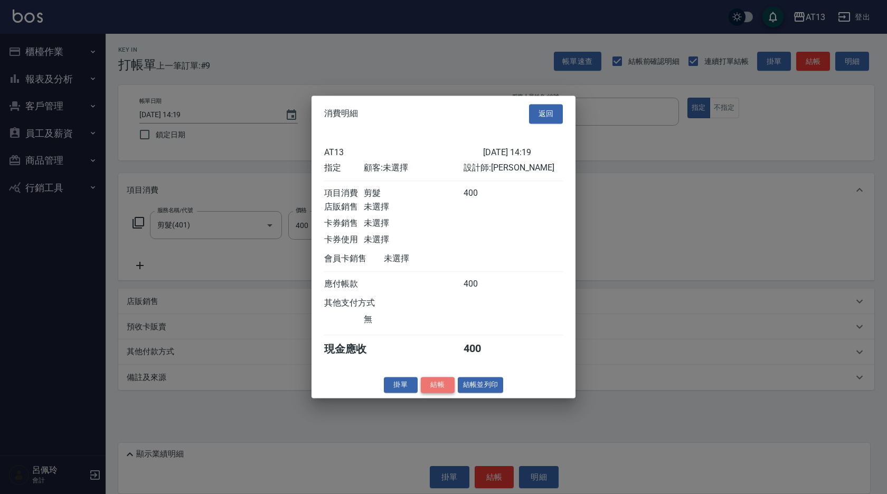
click at [446, 393] on button "結帳" at bounding box center [438, 385] width 34 height 16
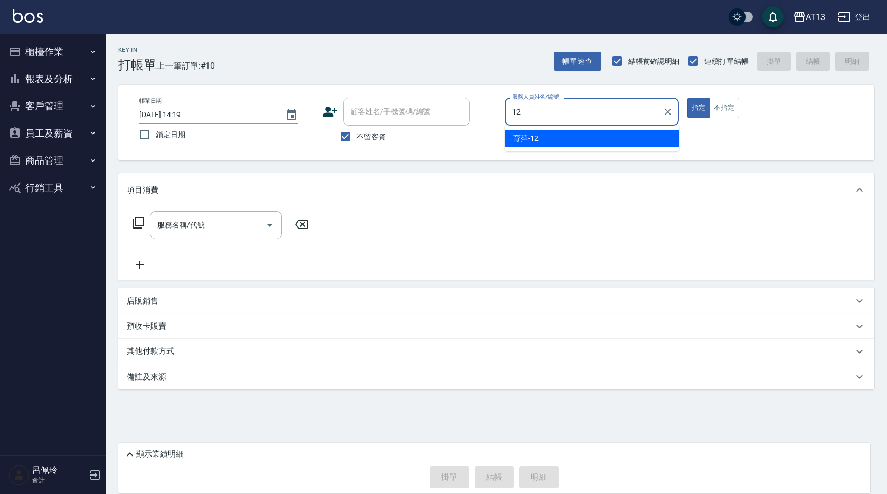
click at [516, 144] on div "育萍 -12" at bounding box center [592, 138] width 174 height 17
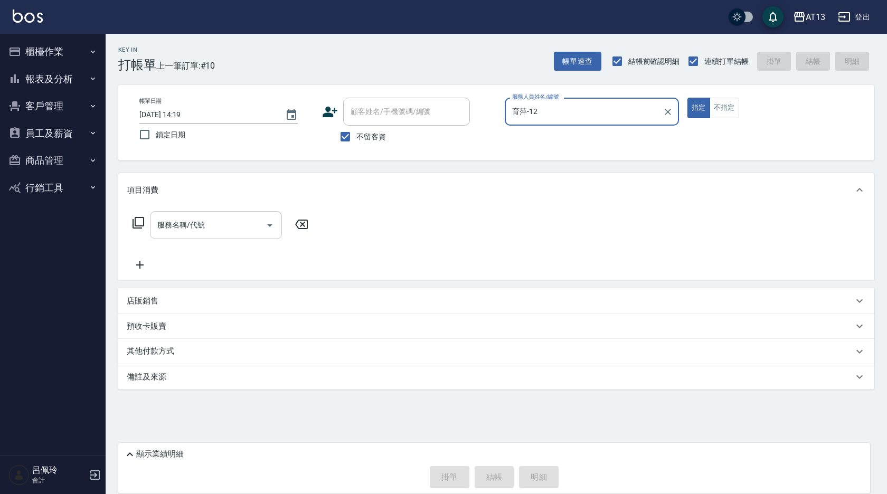
type input "育萍-12"
click at [208, 228] on input "服務名稱/代號" at bounding box center [208, 225] width 107 height 18
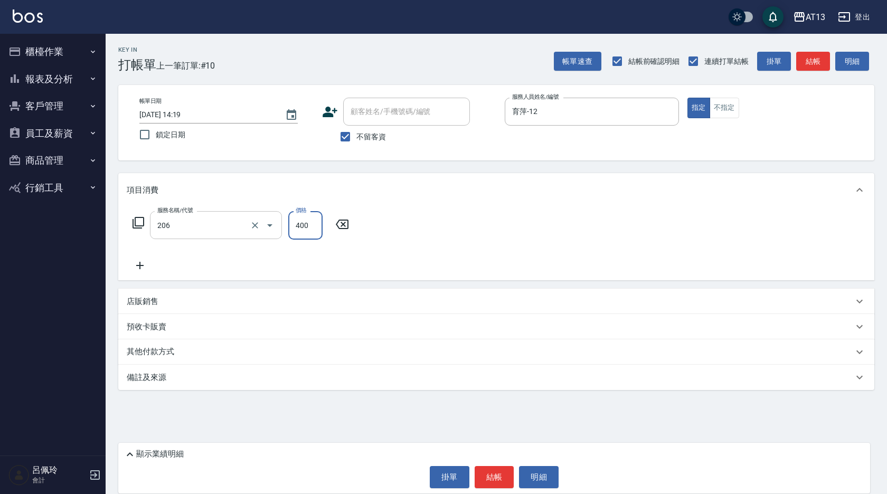
type input "健康洗(206)"
type input "[PERSON_NAME]-31"
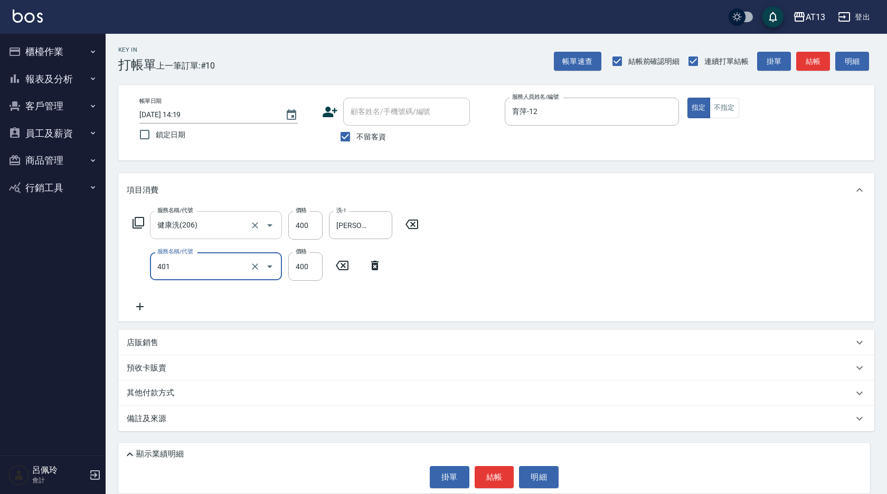
type input "剪髮(401)"
type input "450"
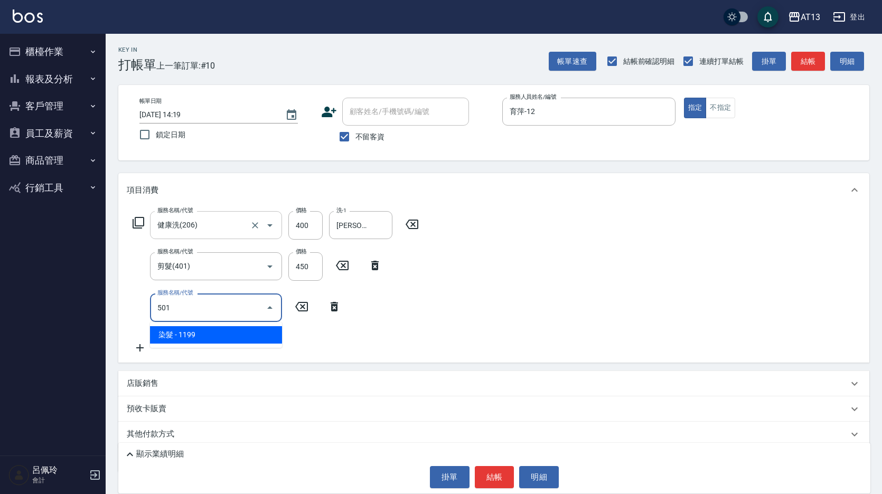
type input "染髮(501)"
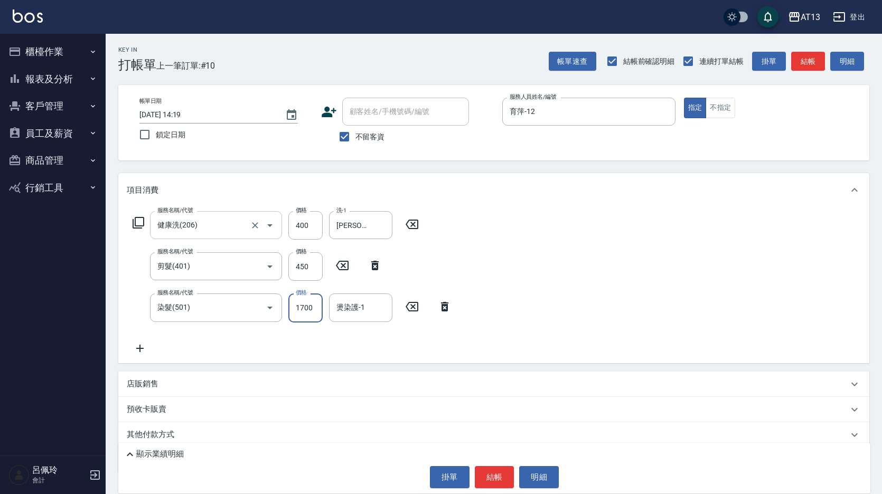
type input "1700"
type input "[PERSON_NAME]-31"
click at [488, 469] on button "結帳" at bounding box center [495, 477] width 40 height 22
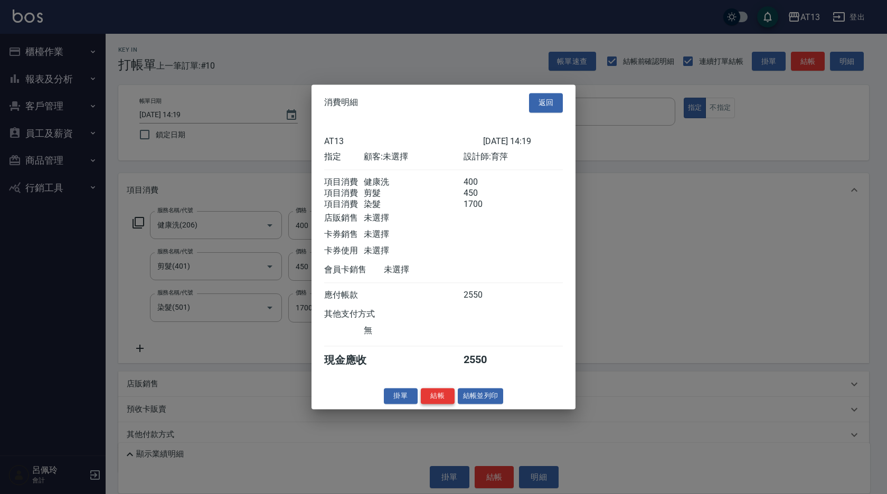
click at [428, 401] on button "結帳" at bounding box center [438, 396] width 34 height 16
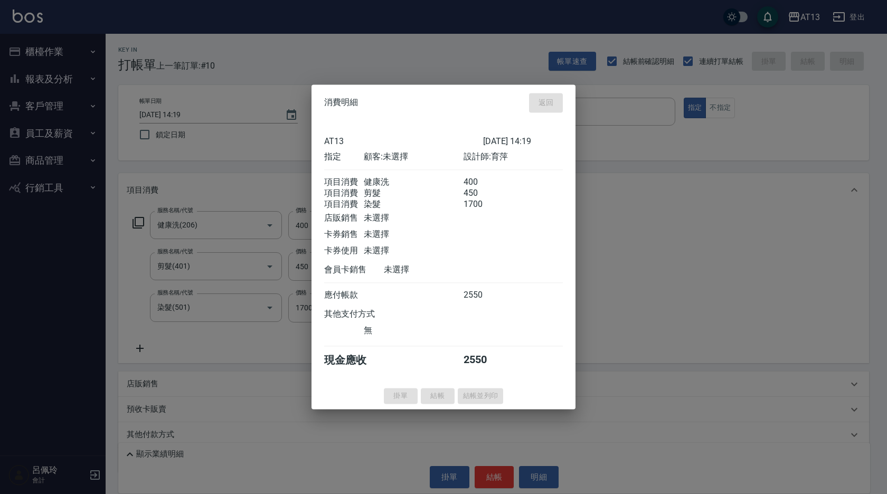
type input "[DATE] 14:20"
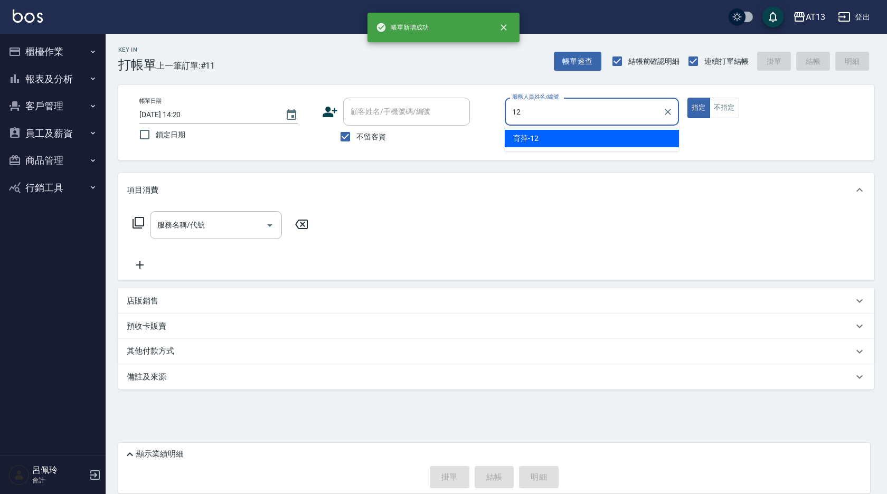
click at [547, 141] on div "育萍 -12" at bounding box center [592, 138] width 174 height 17
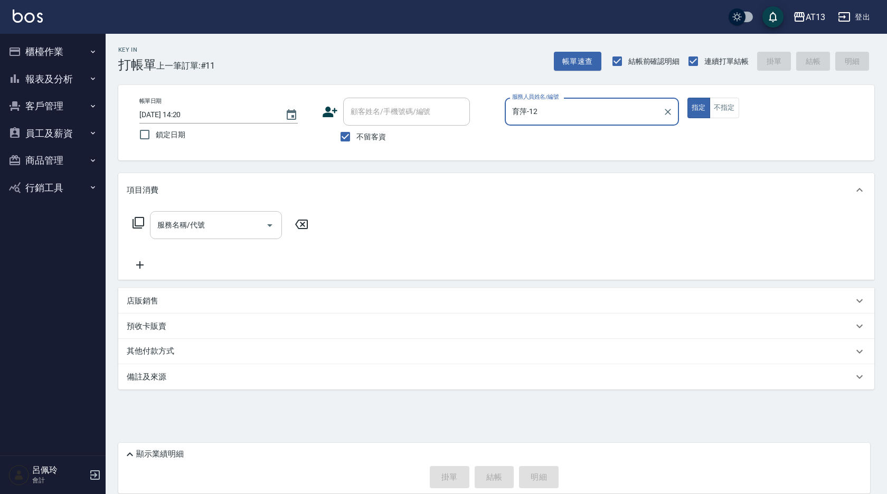
type input "育萍-12"
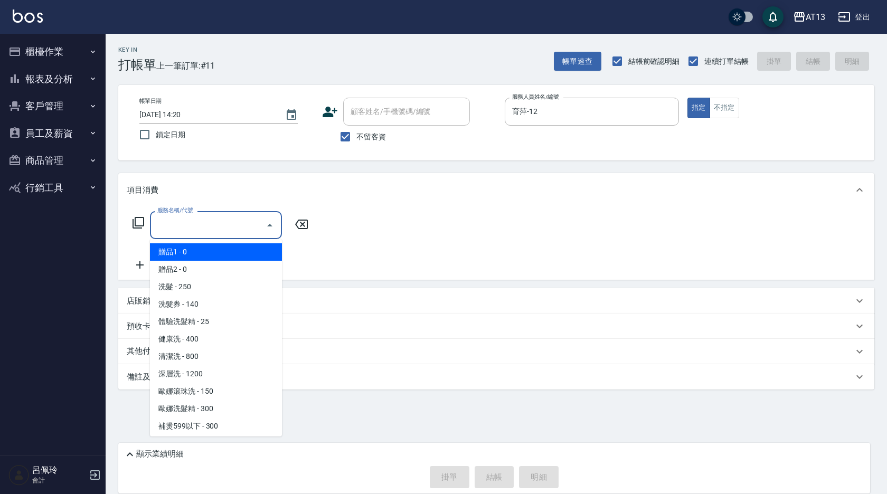
click at [243, 217] on input "服務名稱/代號" at bounding box center [208, 225] width 107 height 18
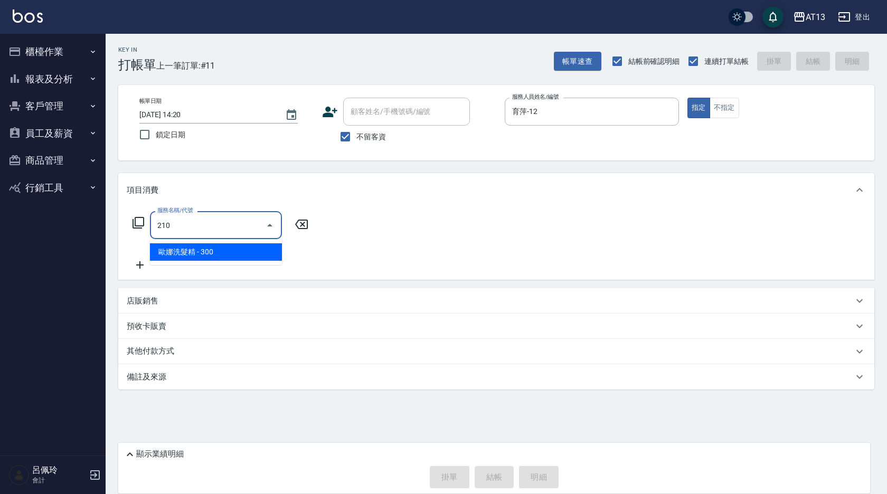
type input "歐娜洗髮精(210)"
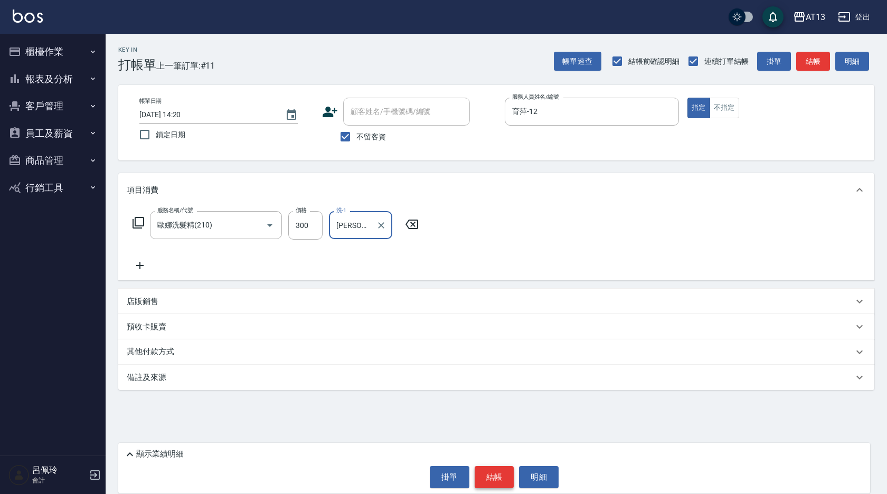
type input "[PERSON_NAME]-26"
click at [499, 469] on button "結帳" at bounding box center [495, 477] width 40 height 22
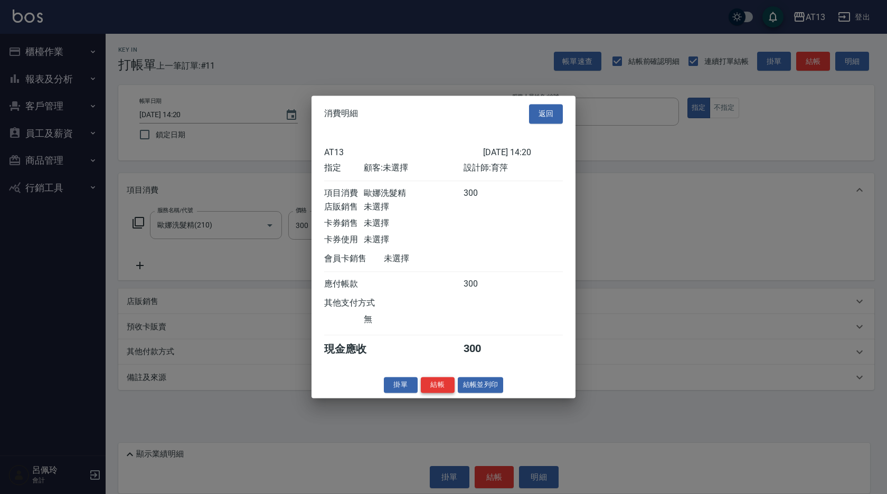
click at [442, 391] on button "結帳" at bounding box center [438, 385] width 34 height 16
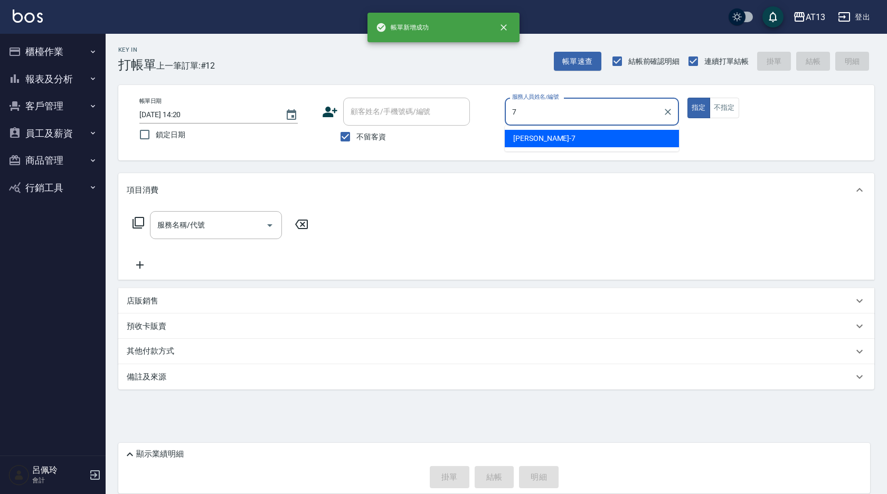
click at [550, 143] on div "[PERSON_NAME]-7" at bounding box center [592, 138] width 174 height 17
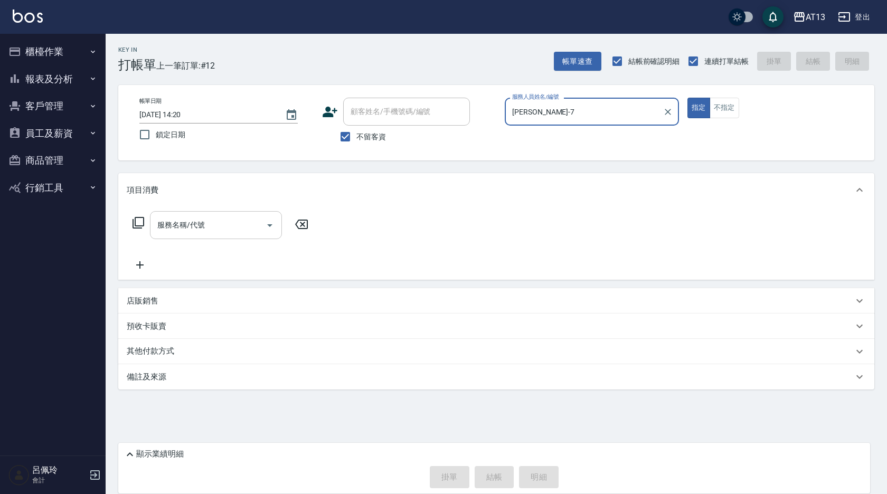
type input "[PERSON_NAME]-7"
click at [247, 221] on input "服務名稱/代號" at bounding box center [208, 225] width 107 height 18
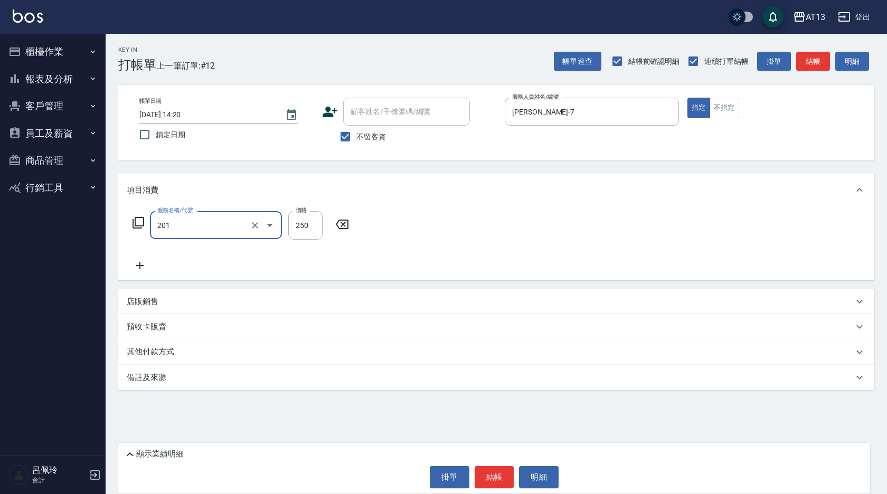
type input "洗髮(201)"
type input "[PERSON_NAME]-26"
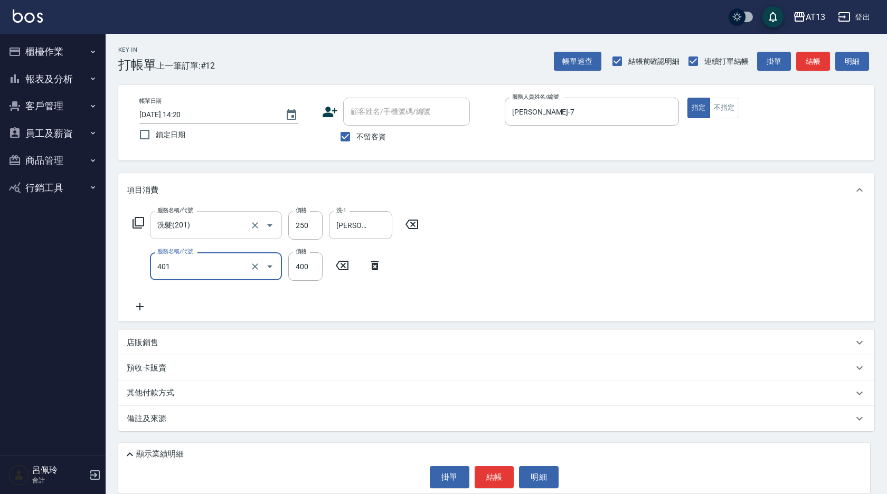
type input "剪髮(401)"
type input "300"
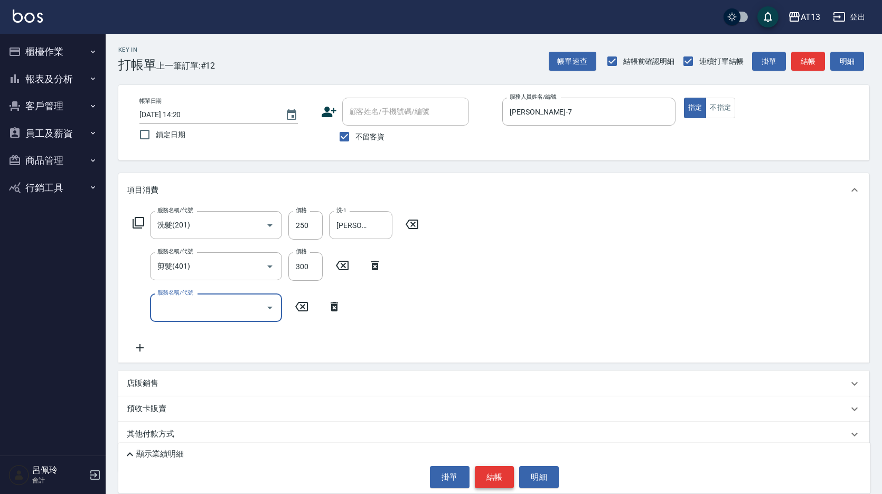
click at [493, 472] on button "結帳" at bounding box center [495, 477] width 40 height 22
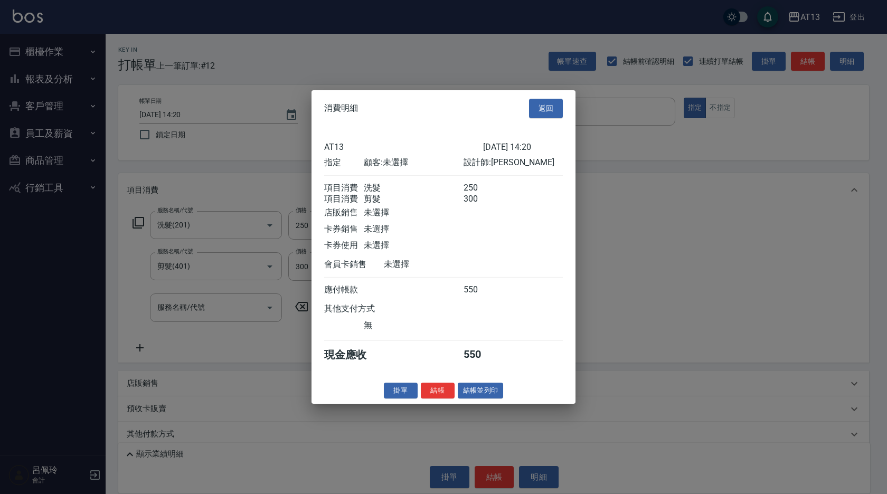
click at [443, 399] on button "結帳" at bounding box center [438, 390] width 34 height 16
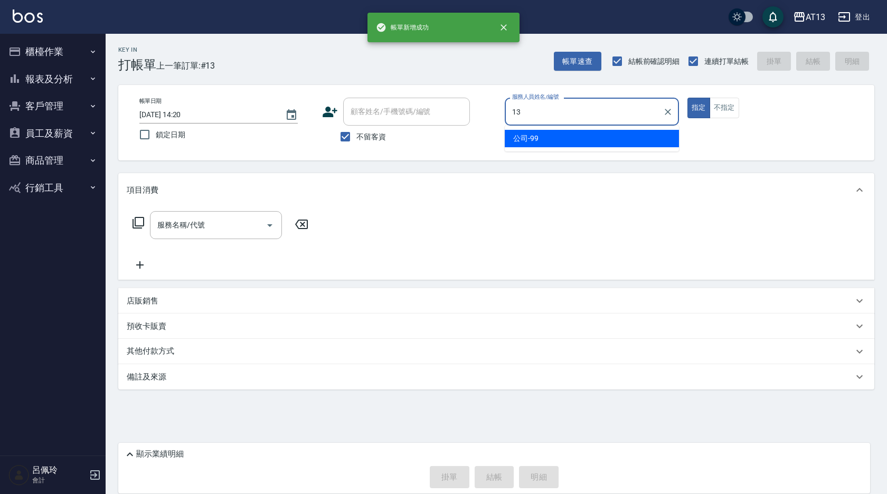
type input "1"
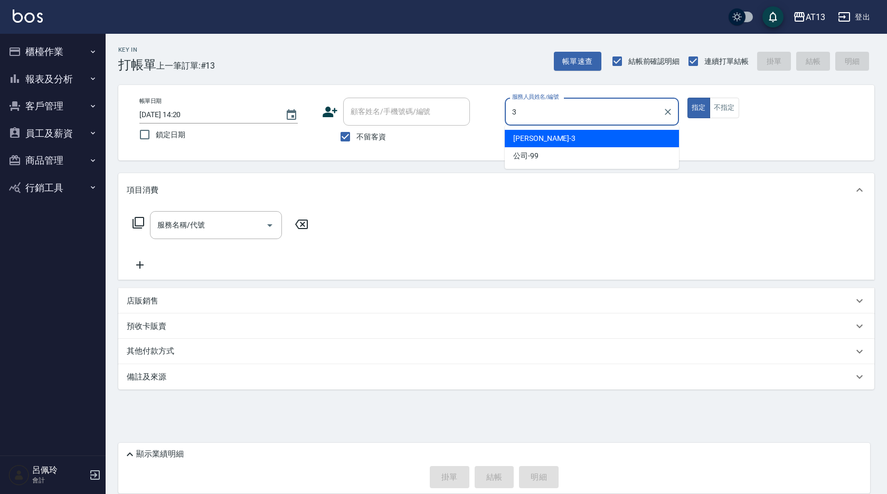
click at [560, 135] on div "[PERSON_NAME] -3" at bounding box center [592, 138] width 174 height 17
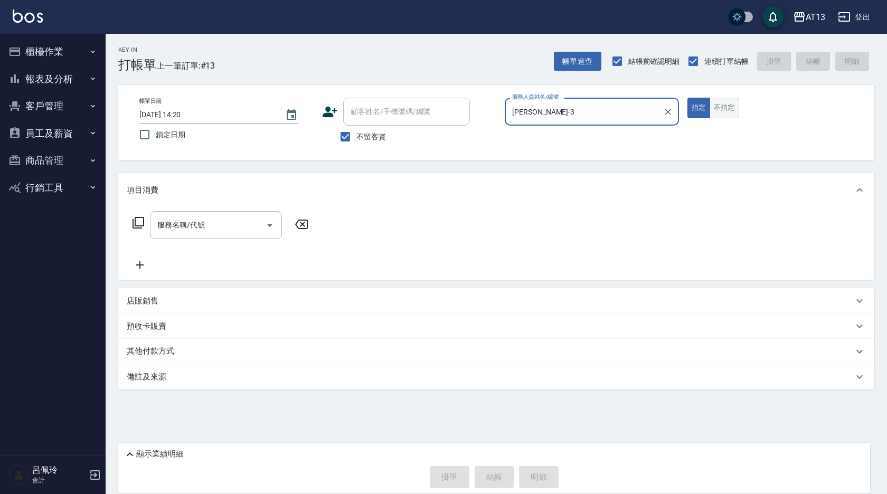
type input "[PERSON_NAME]-3"
click at [732, 112] on button "不指定" at bounding box center [725, 108] width 30 height 21
click at [212, 225] on input "服務名稱/代號" at bounding box center [208, 225] width 107 height 18
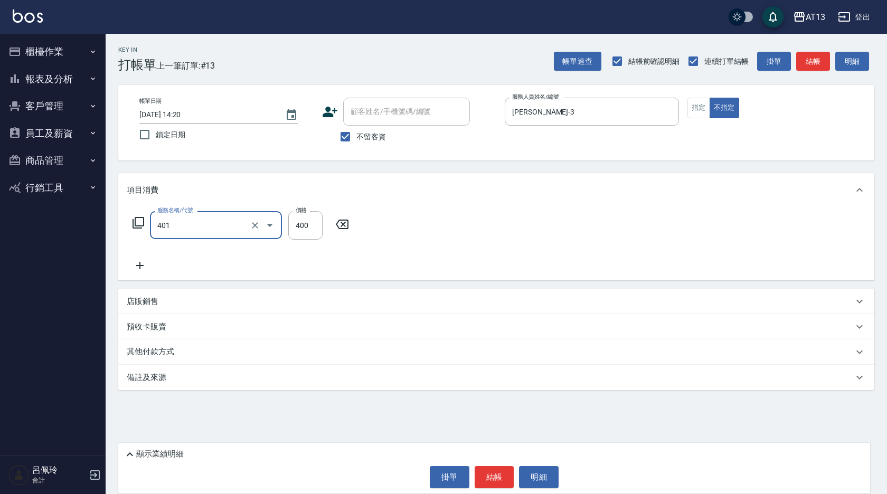
type input "剪髮(401)"
type input "200"
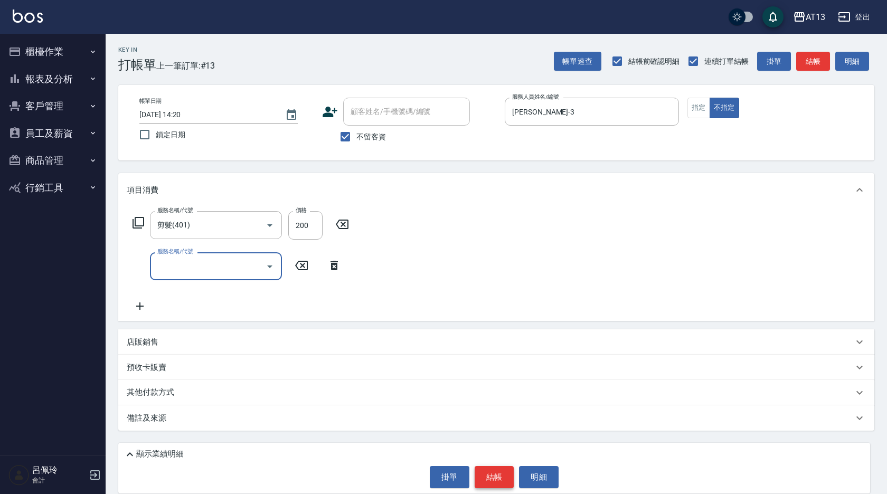
click at [489, 480] on button "結帳" at bounding box center [495, 477] width 40 height 22
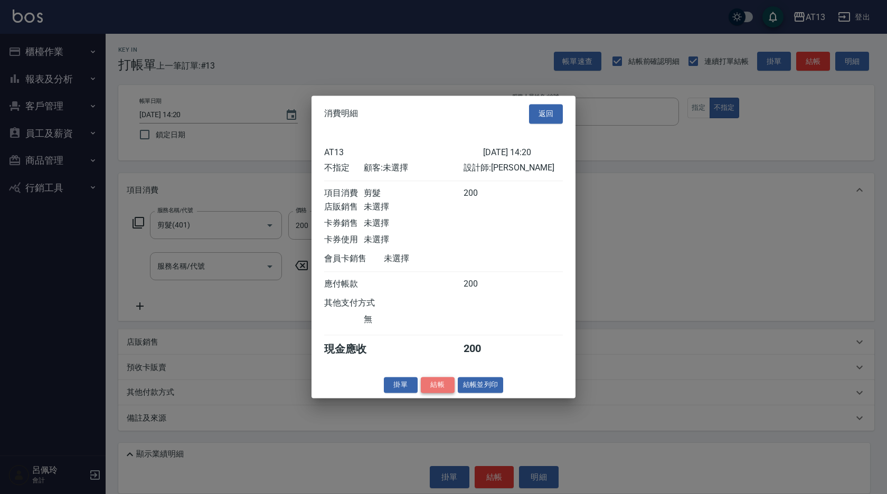
click at [438, 392] on button "結帳" at bounding box center [438, 385] width 34 height 16
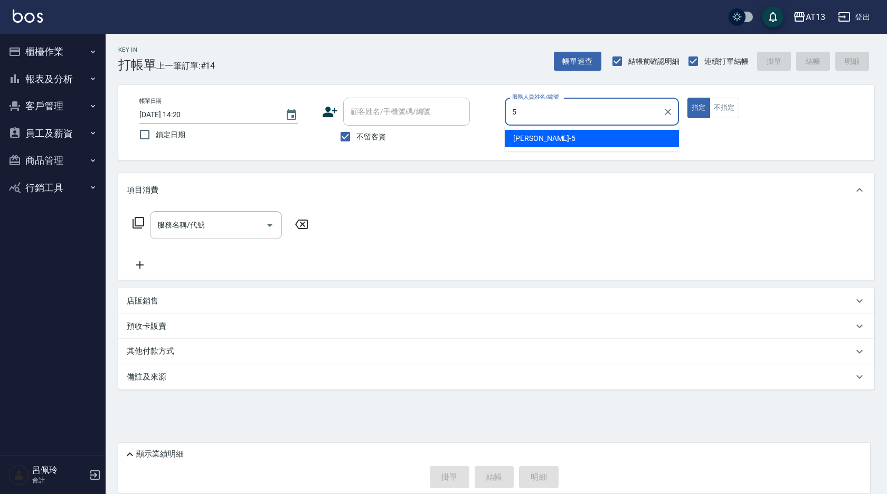
drag, startPoint x: 517, startPoint y: 133, endPoint x: 430, endPoint y: 183, distance: 101.0
click at [517, 134] on span "[PERSON_NAME] -5" at bounding box center [544, 138] width 62 height 11
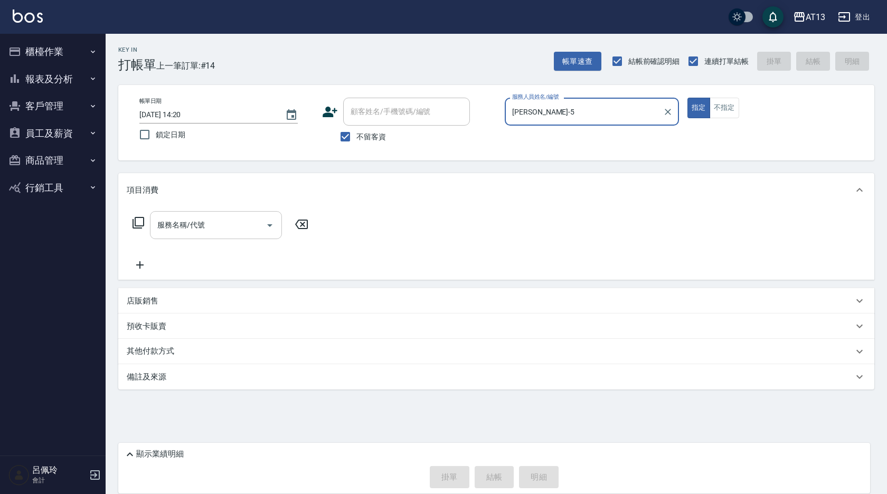
type input "[PERSON_NAME]-5"
click at [225, 220] on input "服務名稱/代號" at bounding box center [208, 225] width 107 height 18
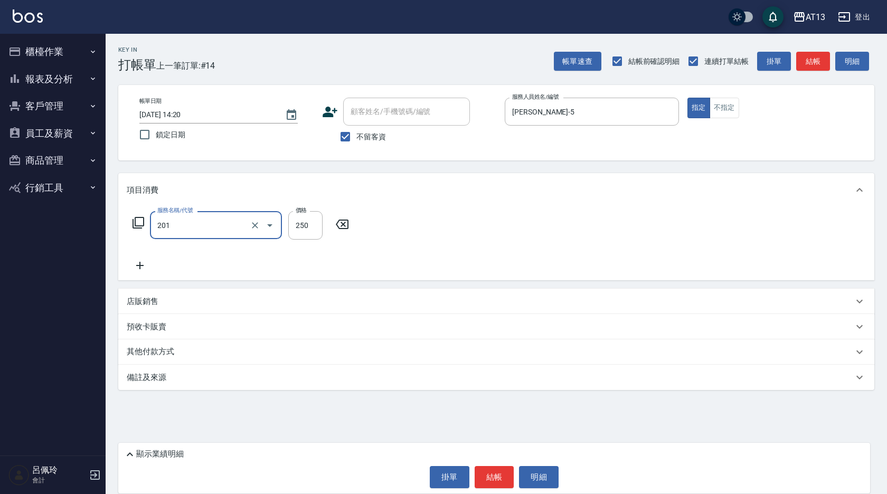
type input "洗髮(201)"
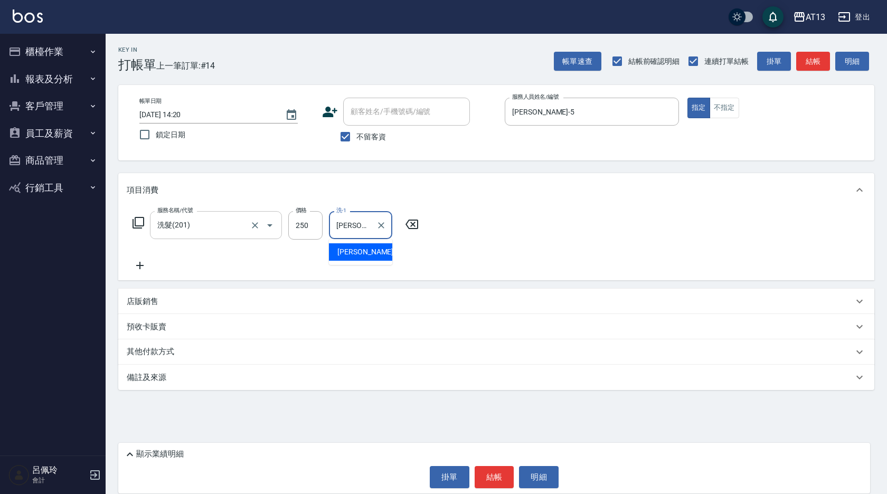
type input "[PERSON_NAME]-5"
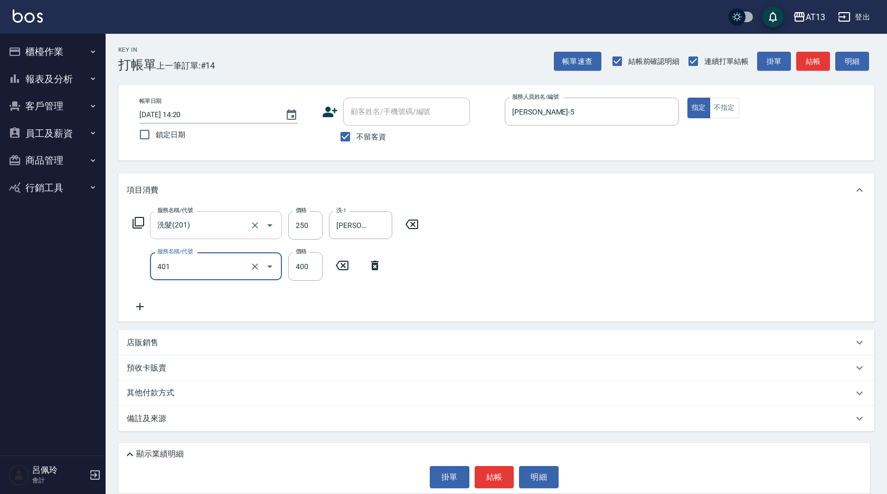
type input "剪髮(401)"
type input "200"
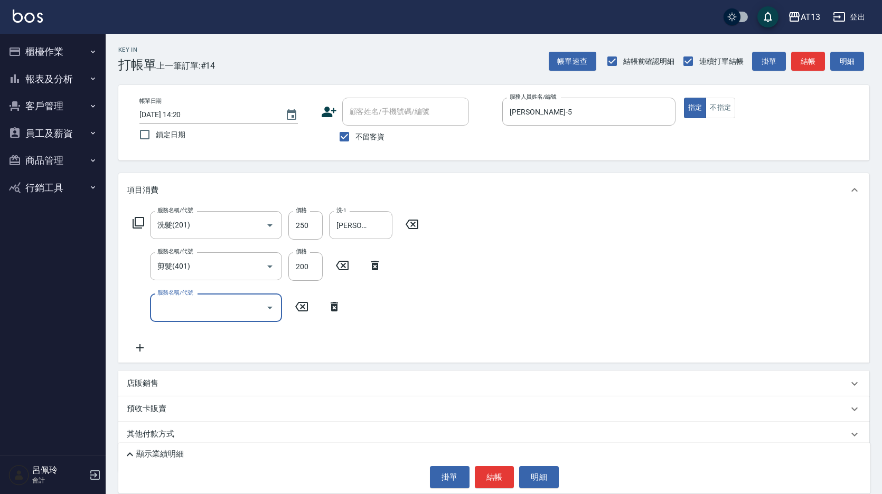
drag, startPoint x: 493, startPoint y: 474, endPoint x: 480, endPoint y: 461, distance: 17.9
click at [493, 474] on button "結帳" at bounding box center [495, 477] width 40 height 22
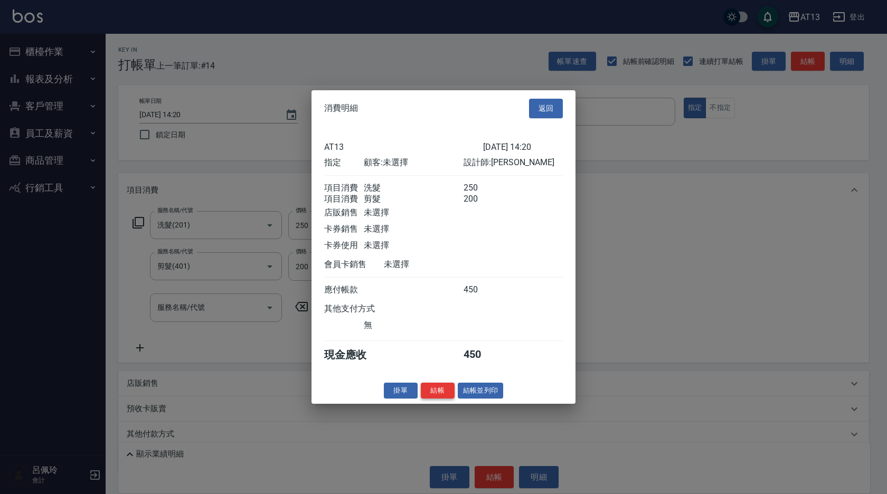
click at [443, 398] on button "結帳" at bounding box center [438, 390] width 34 height 16
